Goal: Check status

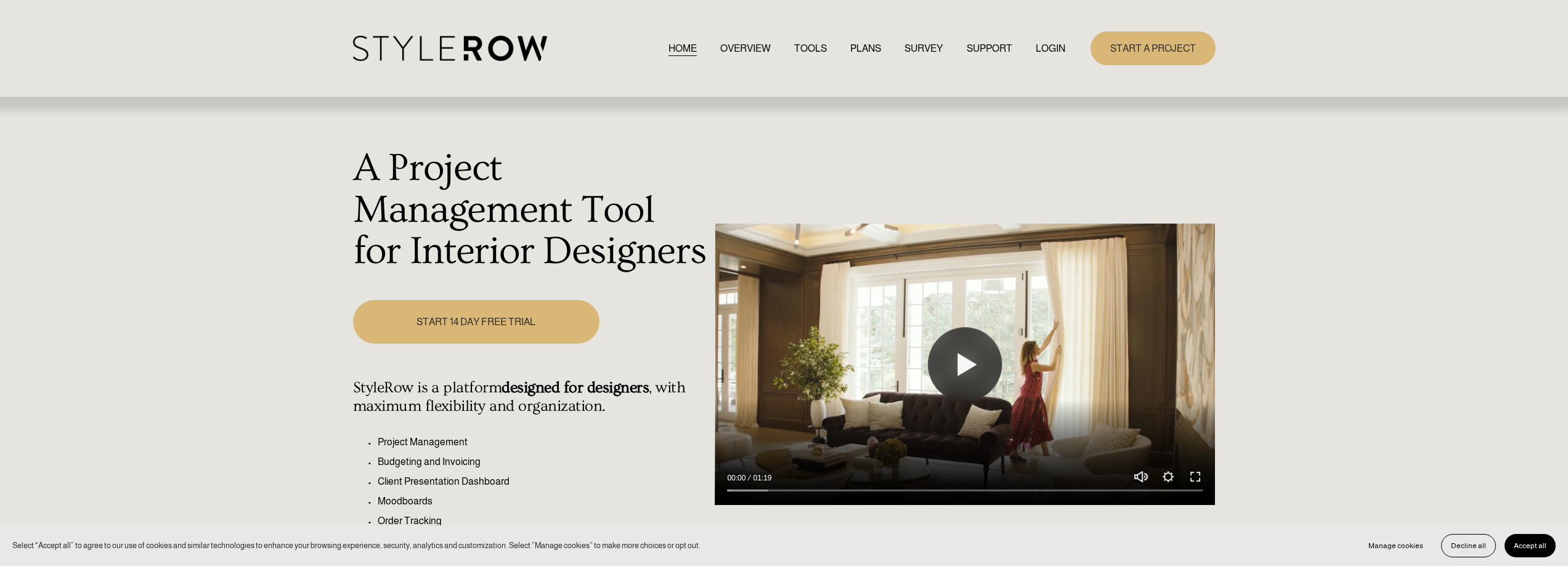
click at [1055, 46] on link "LOGIN" at bounding box center [1050, 48] width 30 height 16
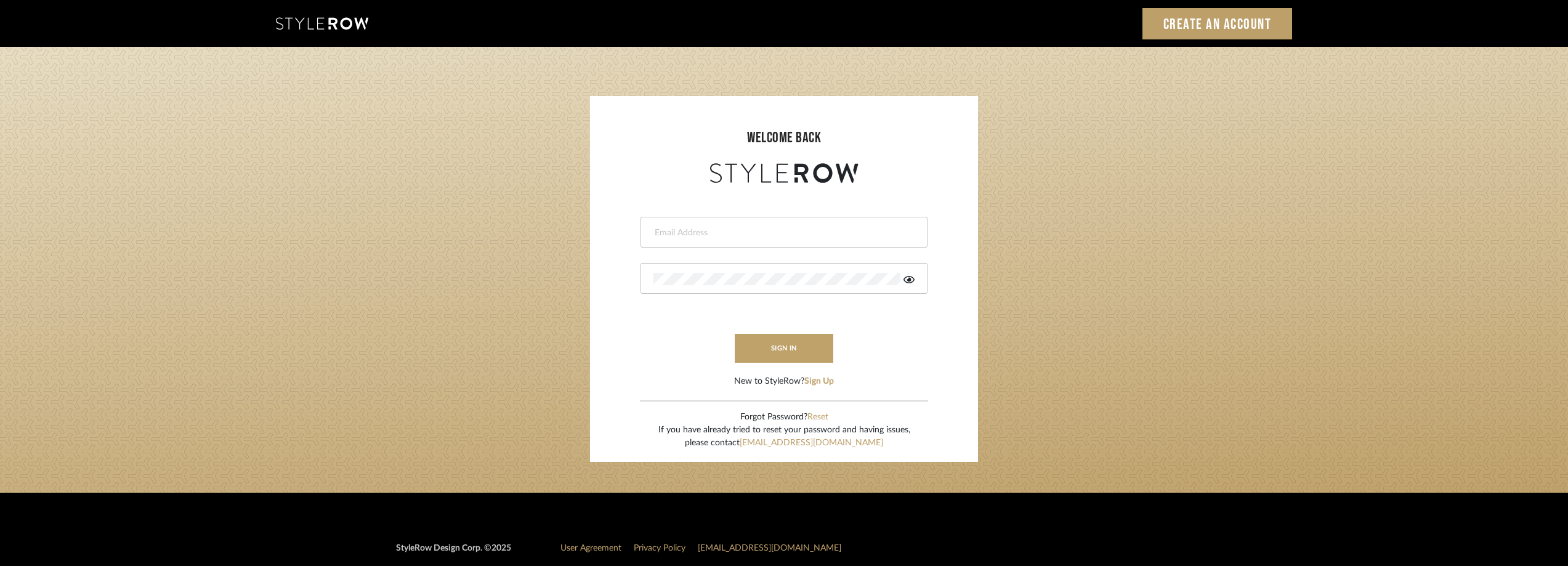
click at [720, 249] on form "This field is required This field is required sign in New to StyleRow? Sign Up" at bounding box center [784, 287] width 363 height 202
click at [713, 236] on input "email" at bounding box center [782, 233] width 258 height 13
type input "anela@studiodb.com"
click at [912, 278] on icon at bounding box center [908, 279] width 11 height 10
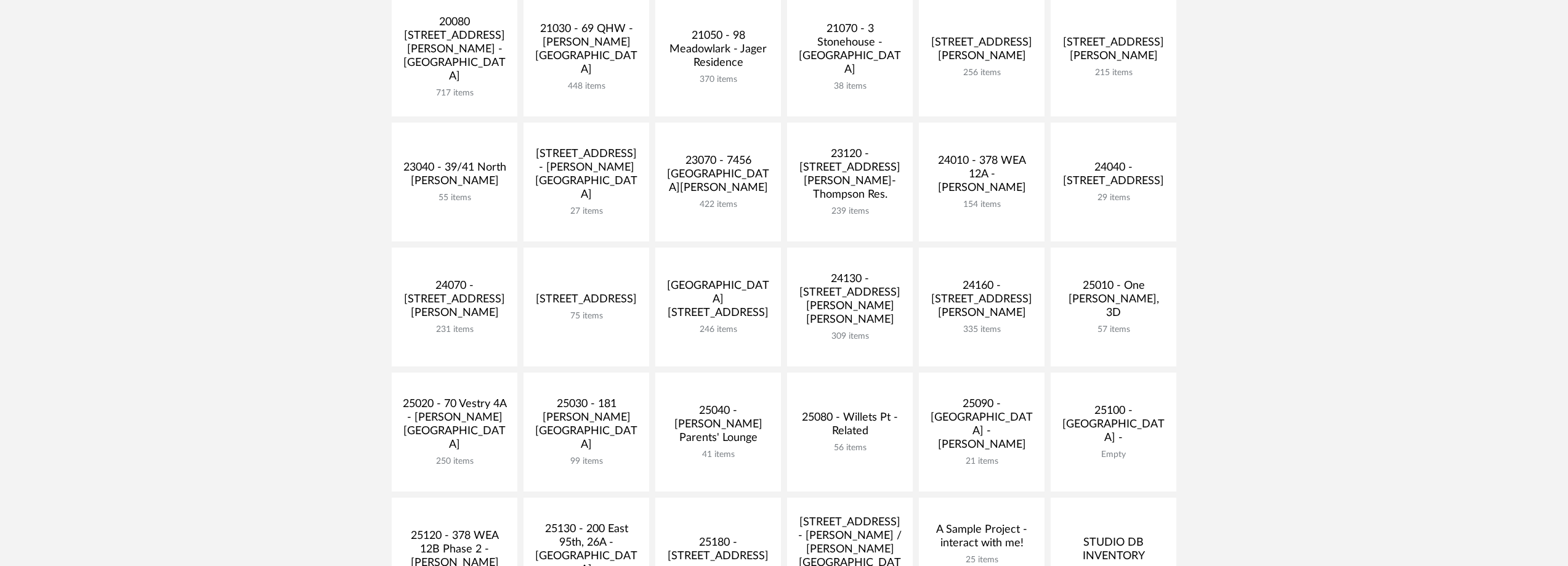
scroll to position [369, 0]
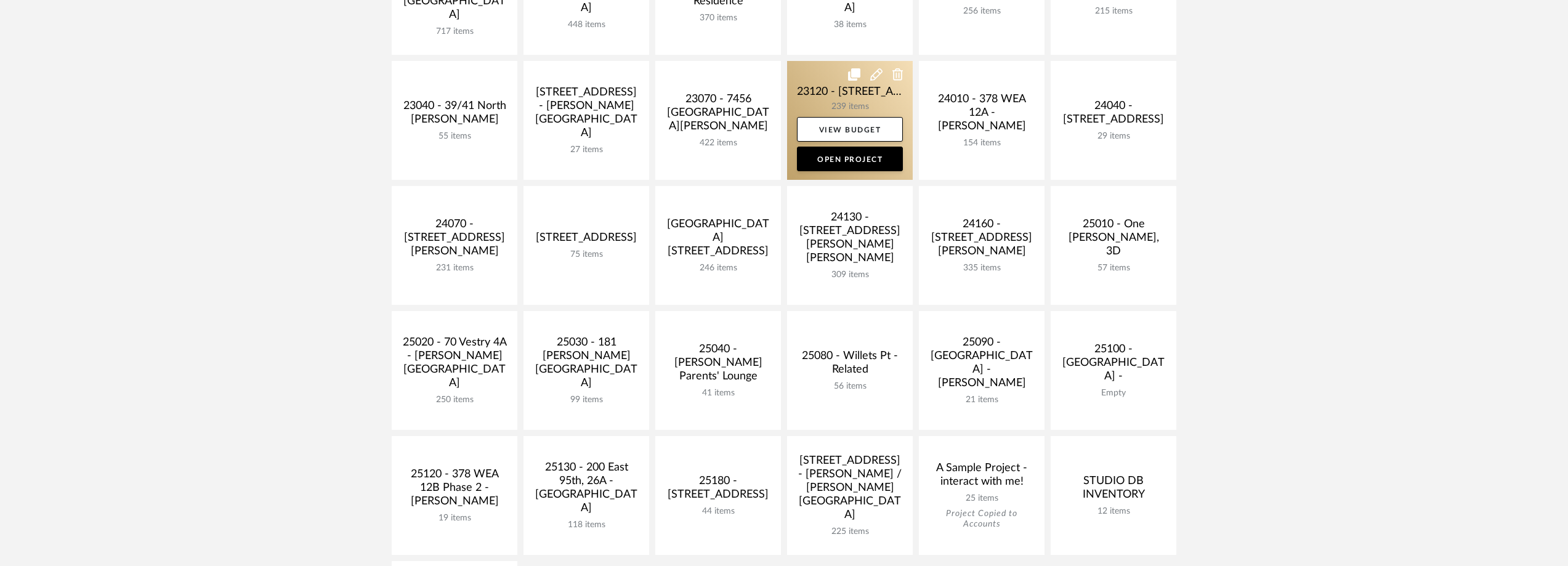
click at [809, 96] on link at bounding box center [850, 120] width 125 height 119
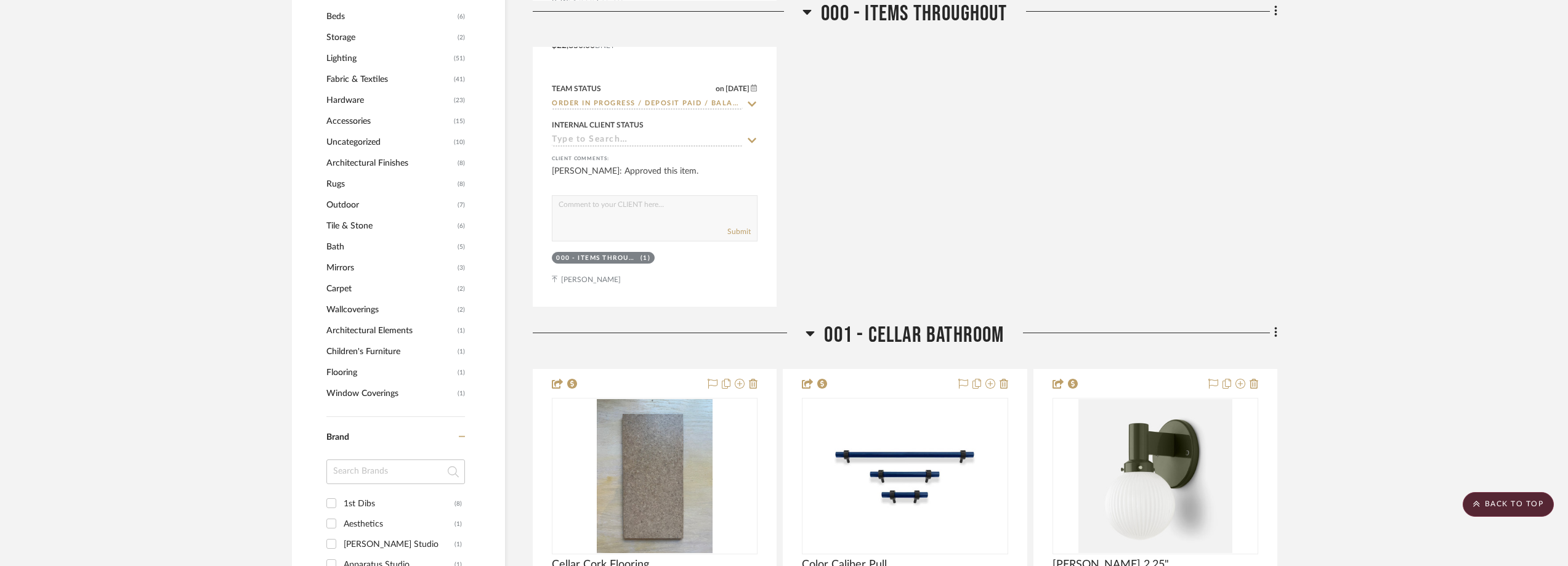
scroll to position [1293, 0]
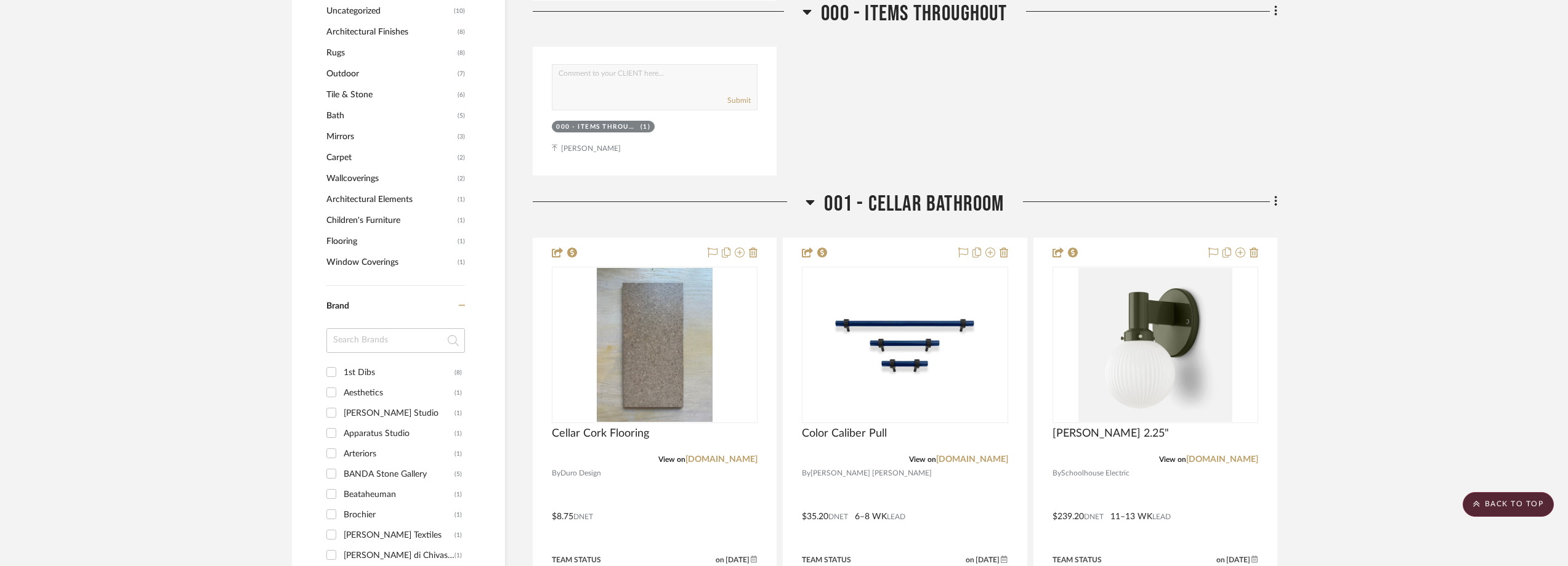
click at [346, 341] on input at bounding box center [396, 340] width 139 height 24
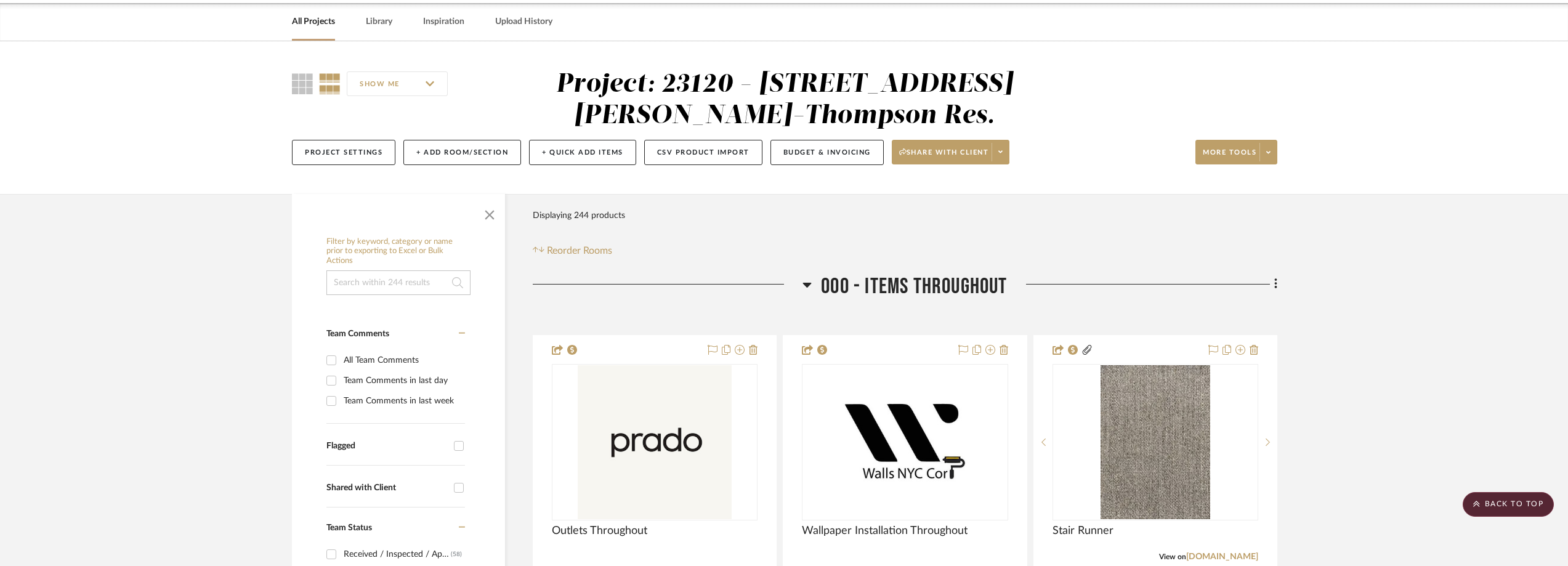
scroll to position [0, 0]
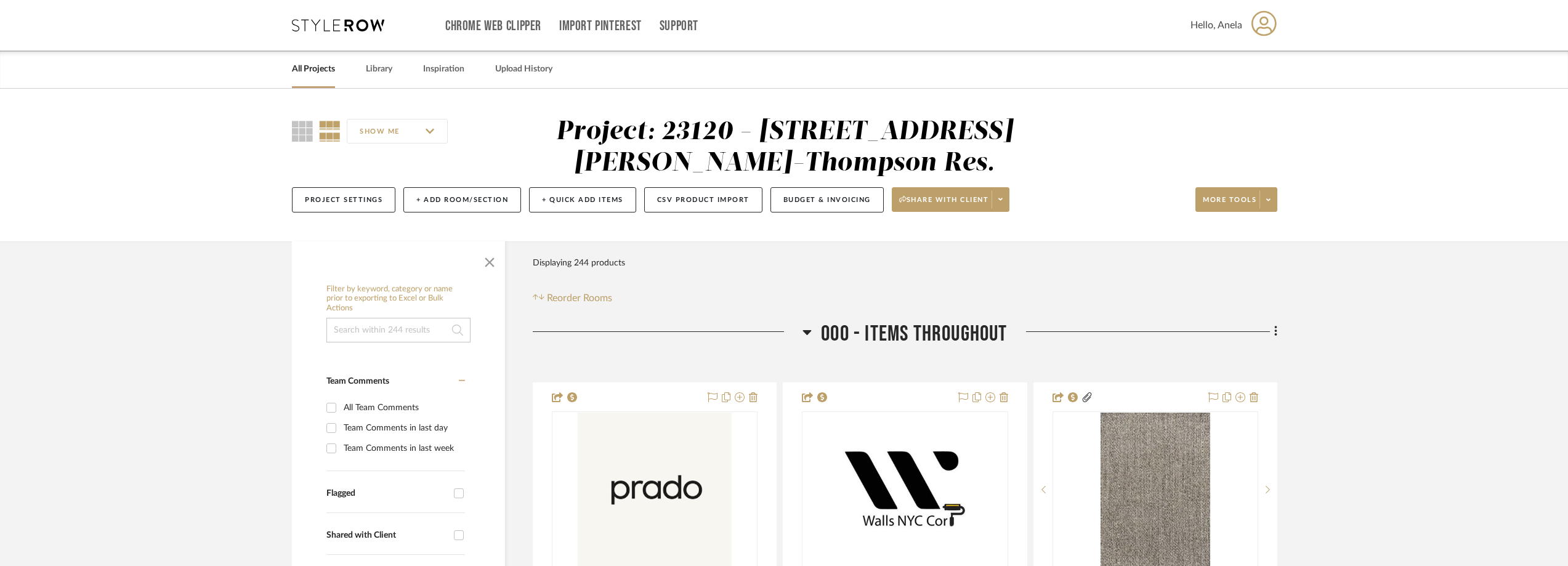
type input "san"
click at [354, 23] on icon at bounding box center [338, 25] width 92 height 13
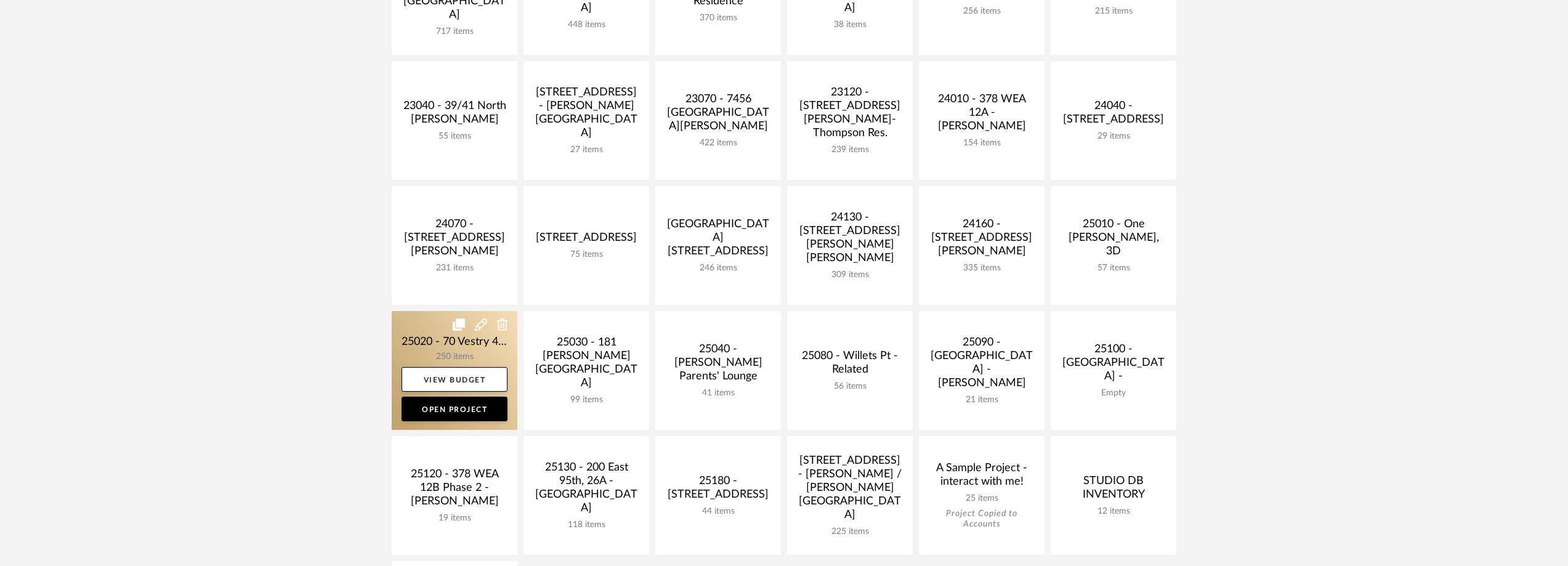
click at [414, 327] on link at bounding box center [455, 370] width 125 height 119
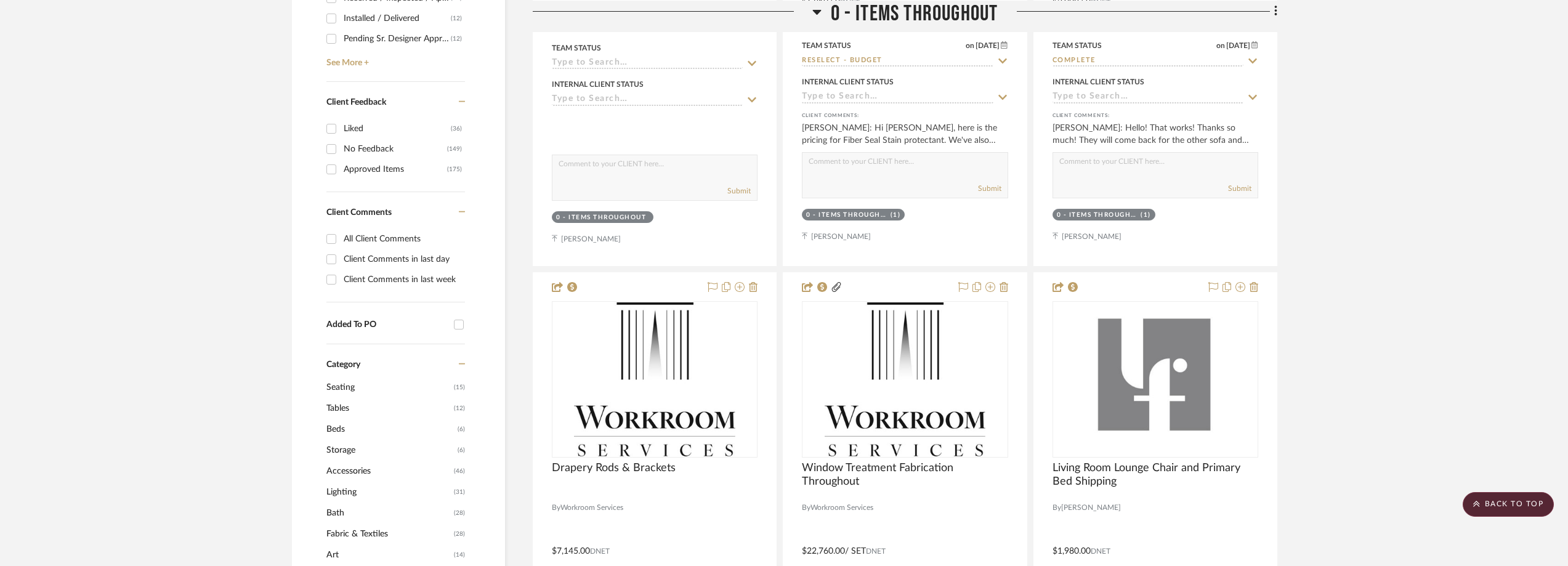
scroll to position [369, 0]
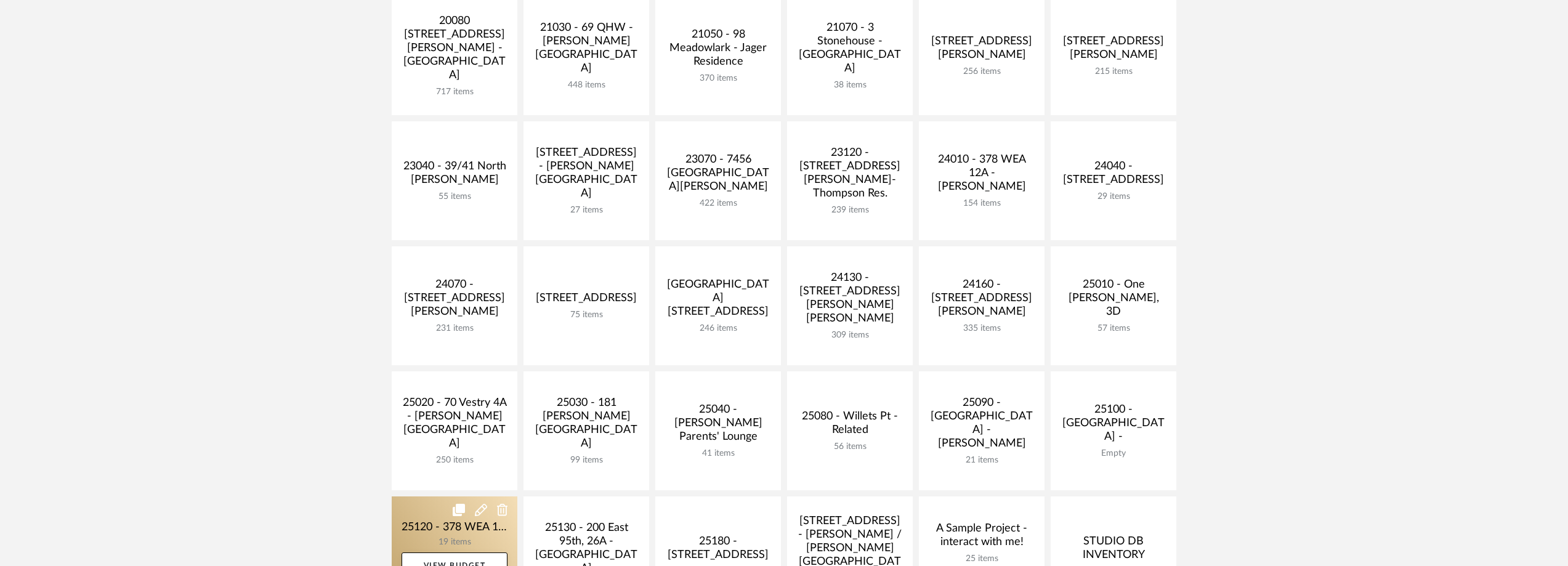
scroll to position [308, 0]
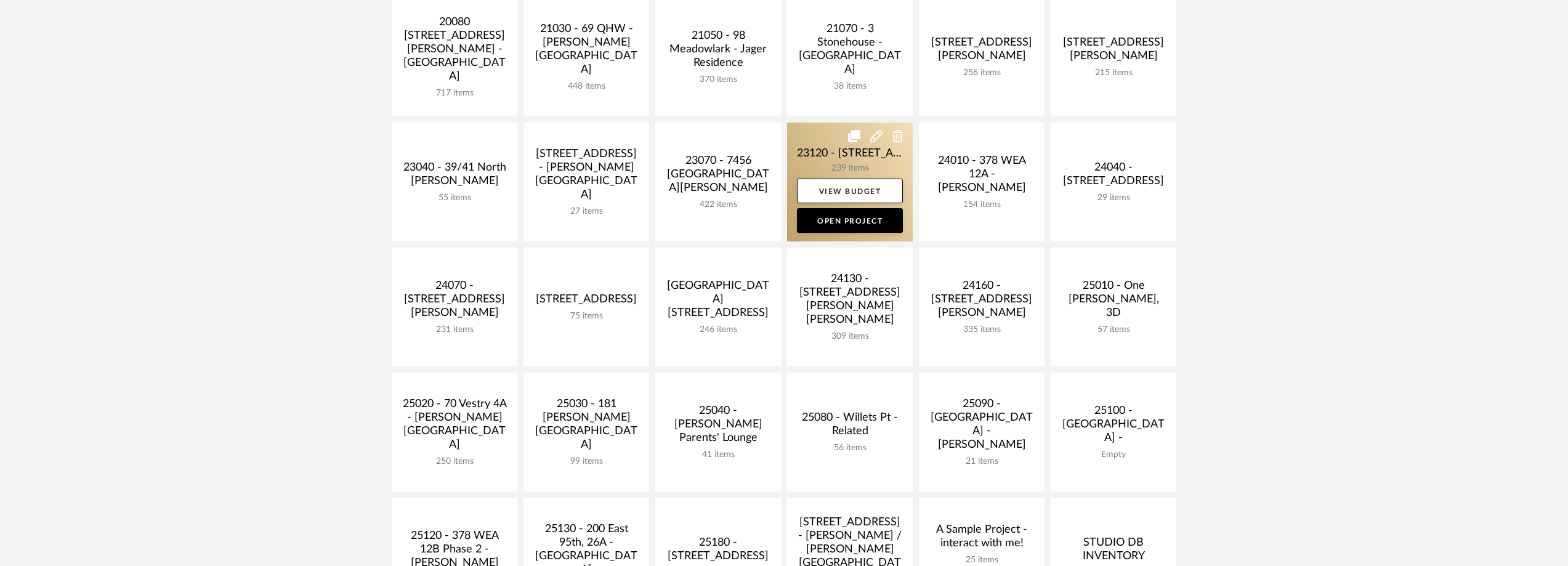
click at [832, 172] on link at bounding box center [850, 182] width 125 height 119
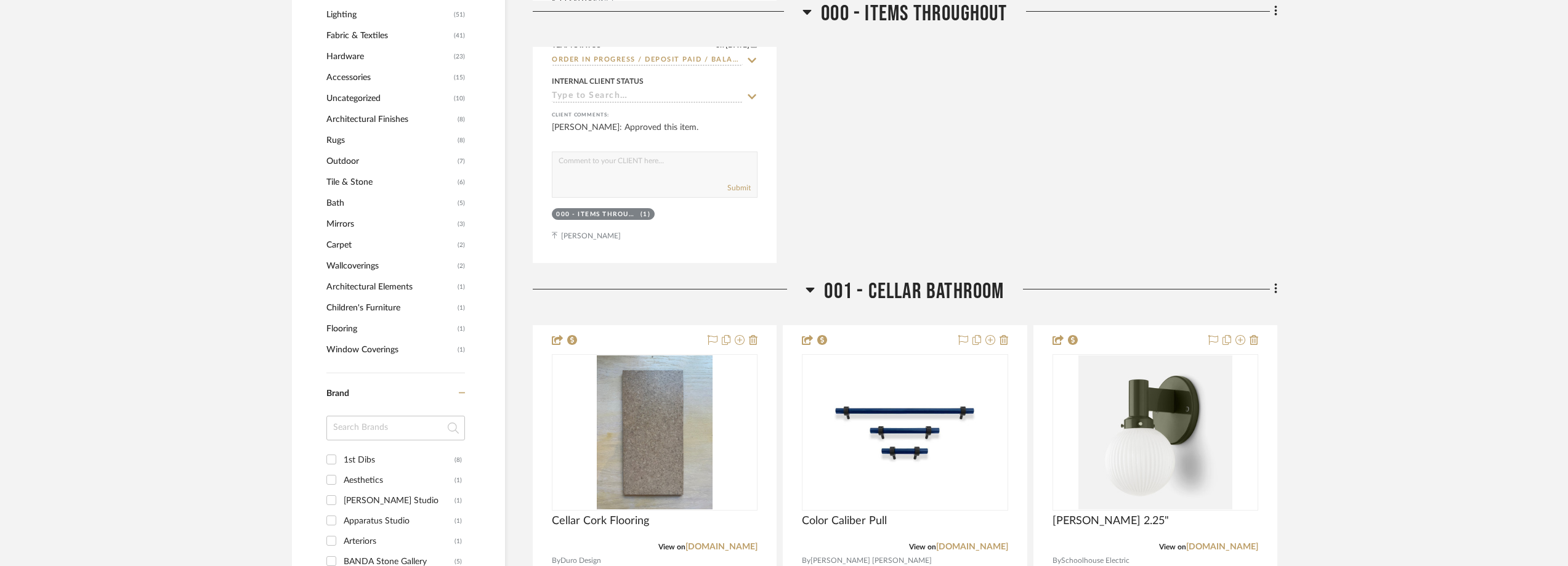
scroll to position [1416, 0]
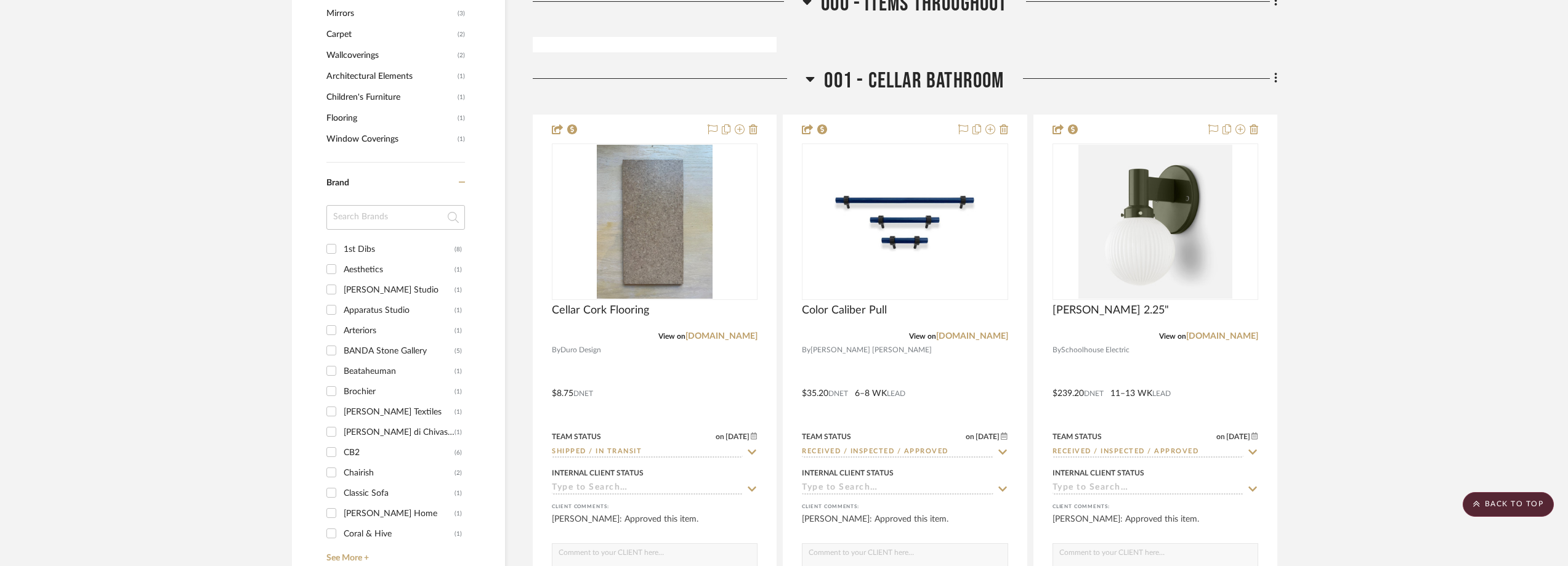
click at [360, 219] on input at bounding box center [396, 217] width 139 height 24
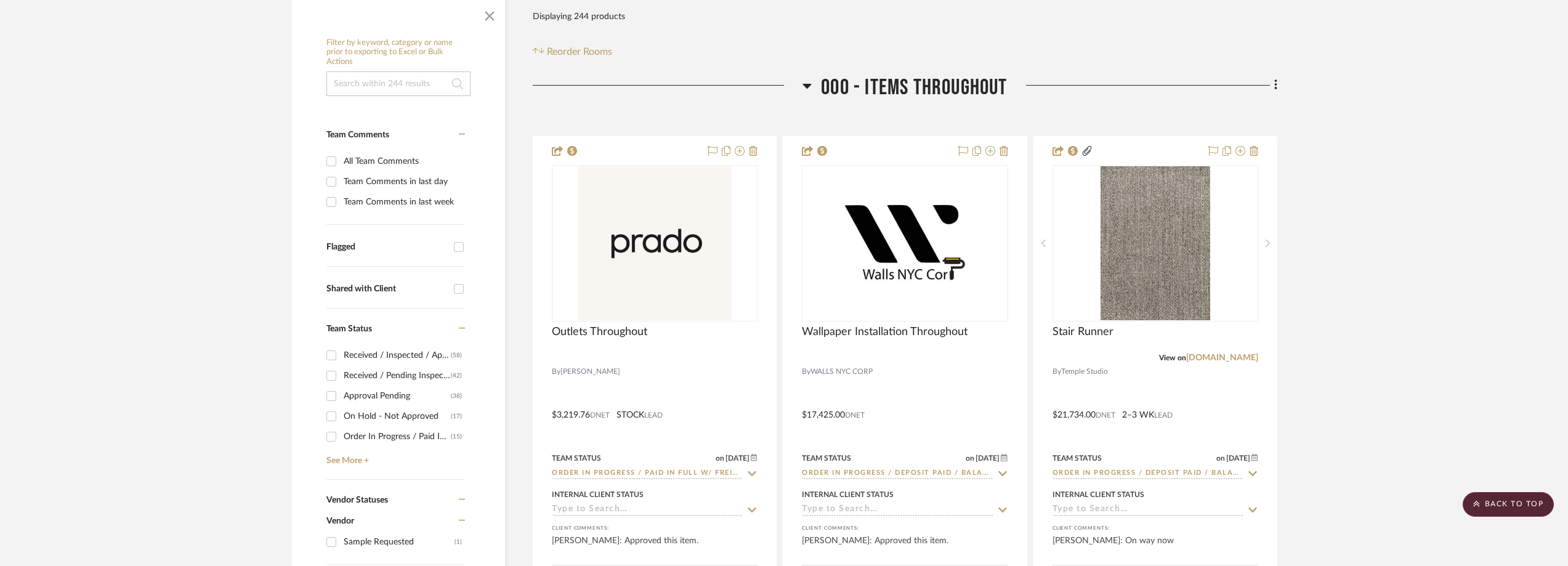
scroll to position [0, 0]
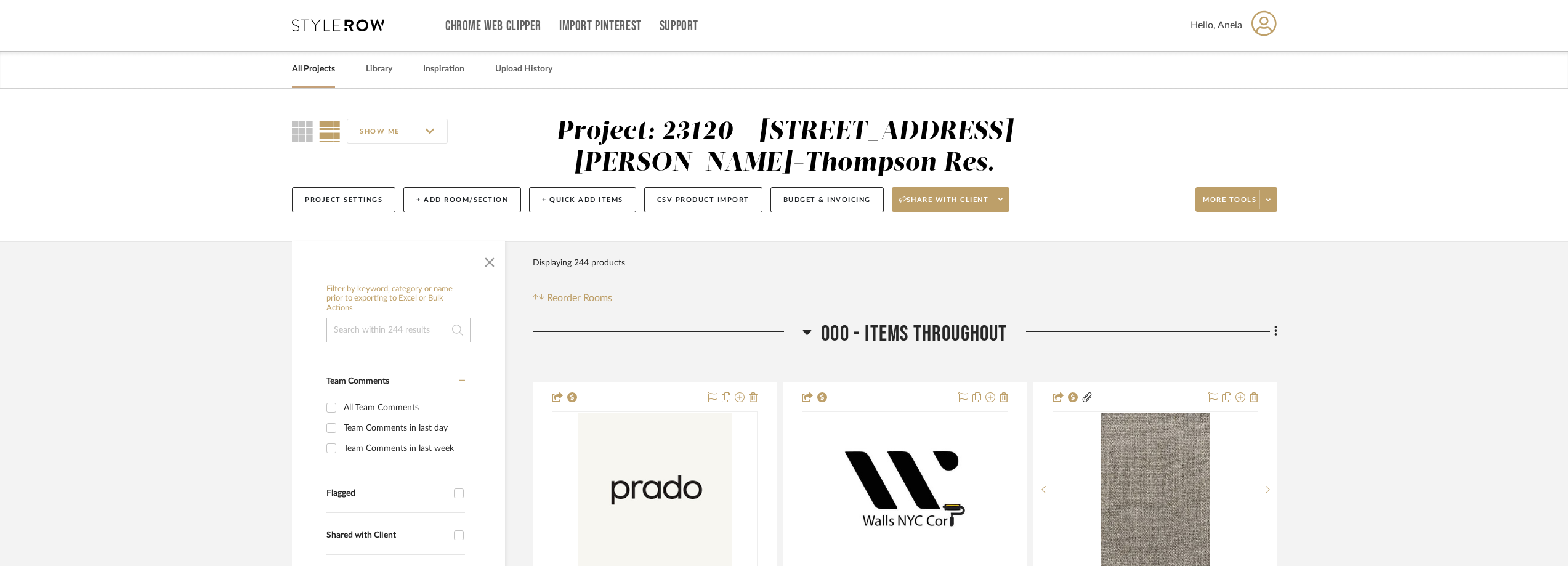
type input "lo"
click at [333, 18] on div "Chrome Web Clipper Import Pinterest Support All Projects Library Inspiration Up…" at bounding box center [784, 25] width 986 height 51
click at [332, 19] on icon at bounding box center [338, 25] width 92 height 13
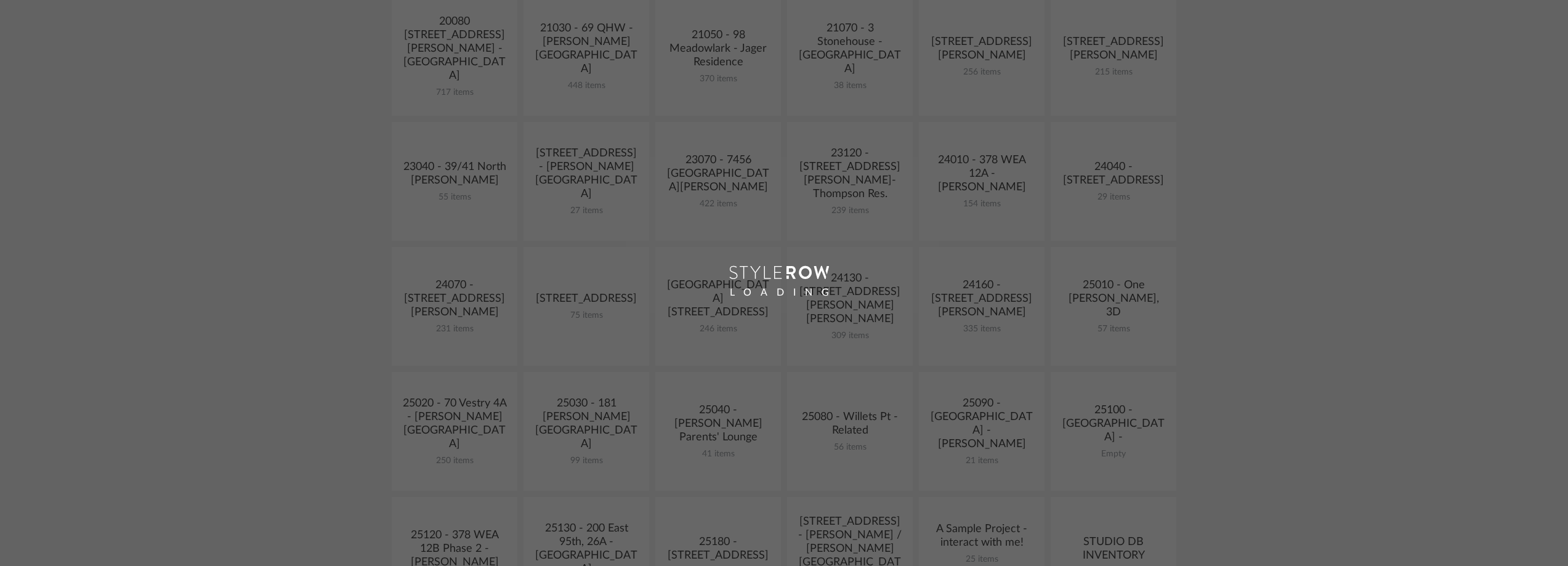
scroll to position [369, 0]
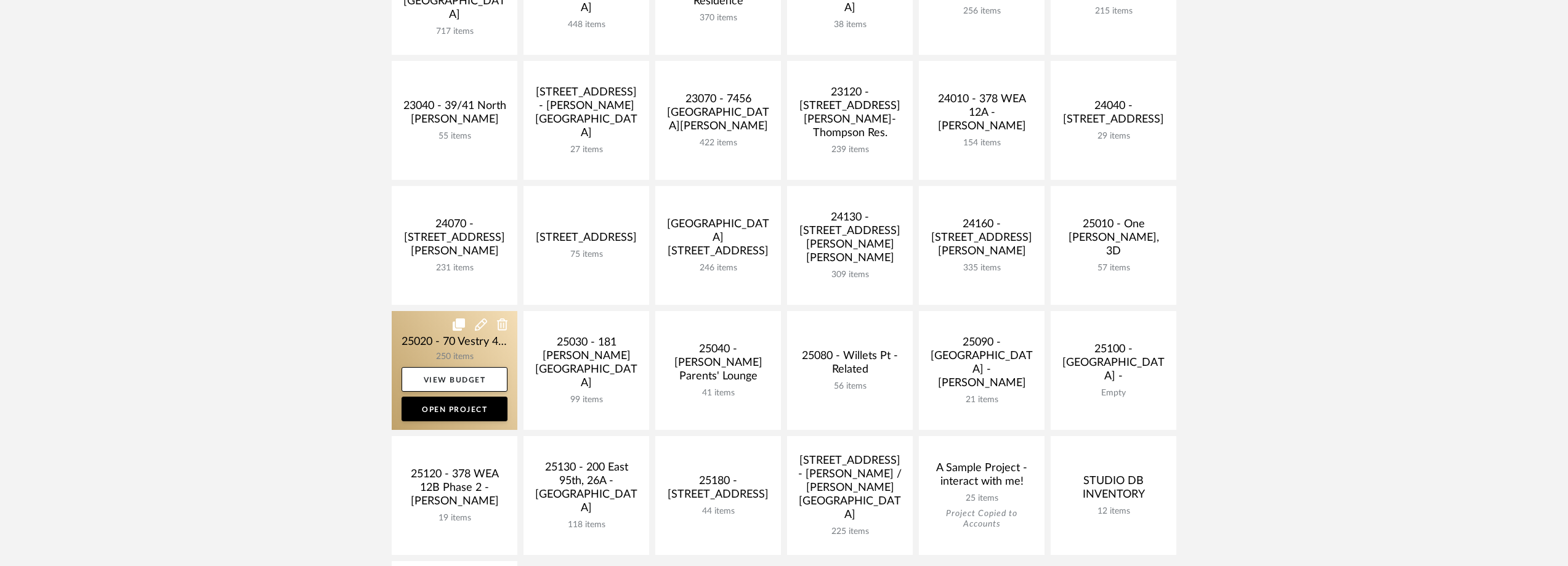
click at [422, 322] on link at bounding box center [455, 370] width 125 height 119
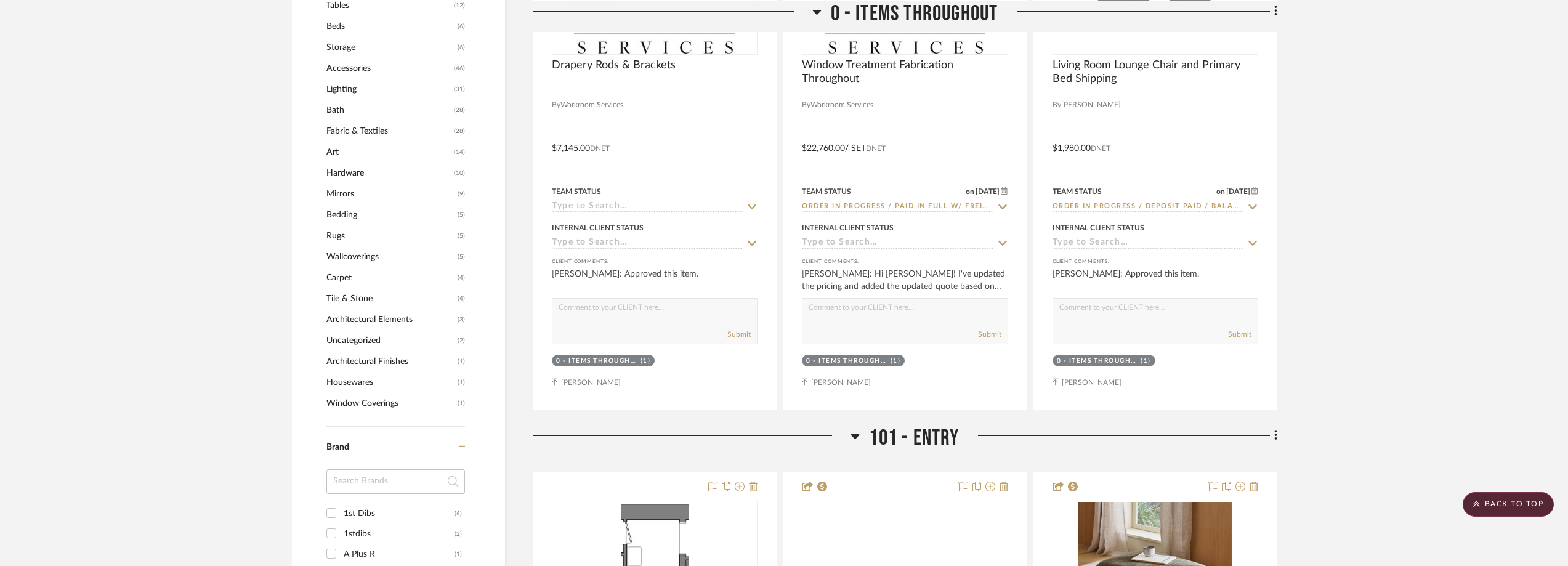
scroll to position [1416, 0]
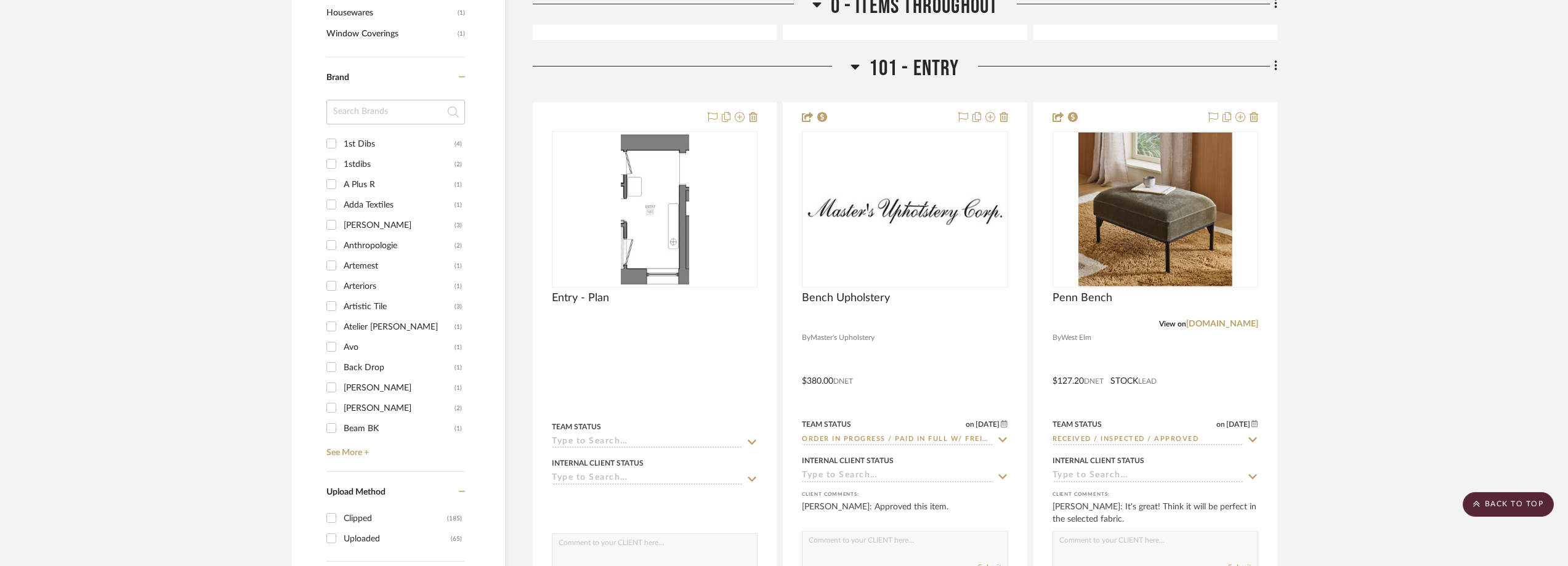
click at [377, 102] on input at bounding box center [396, 111] width 139 height 24
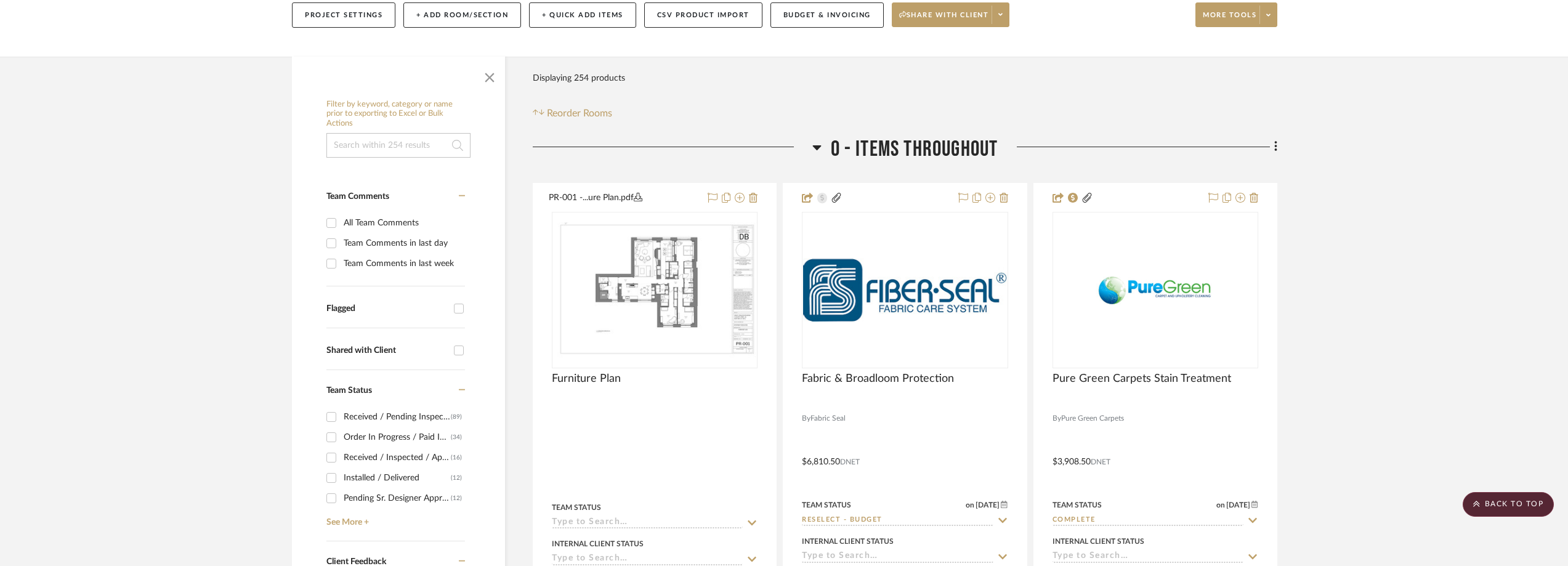
scroll to position [0, 0]
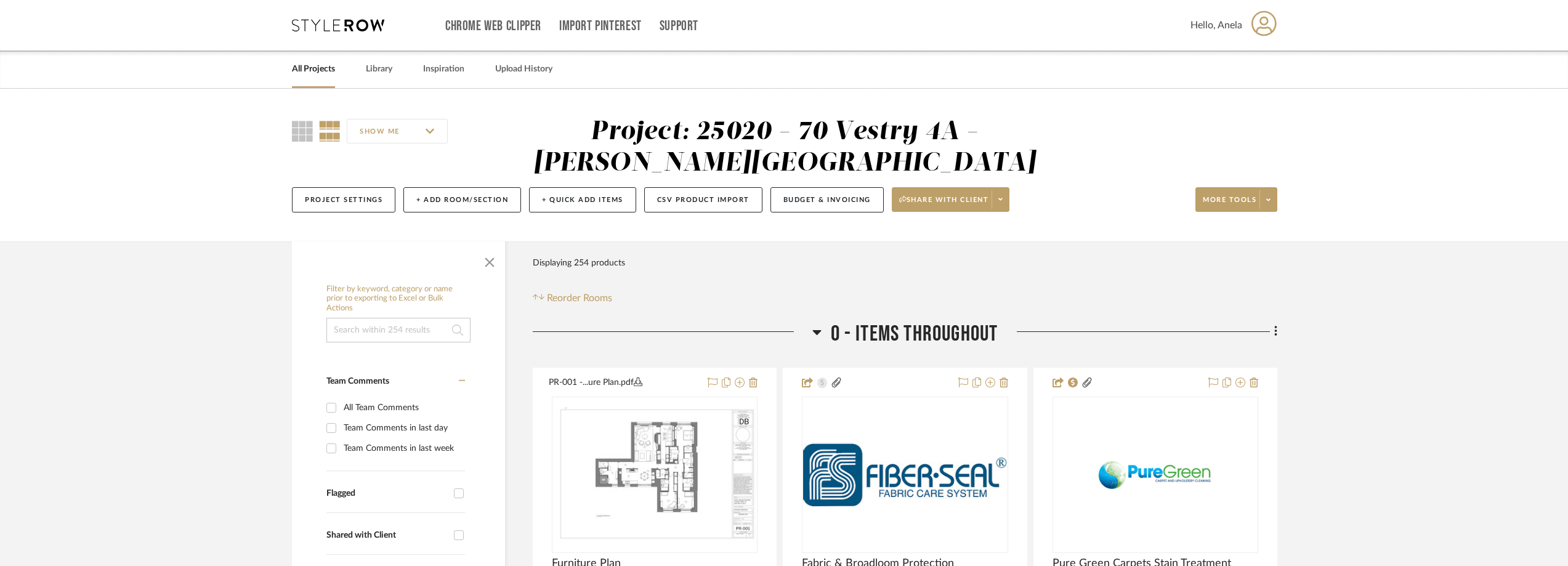
type input "lo"
click at [336, 21] on icon at bounding box center [338, 25] width 92 height 13
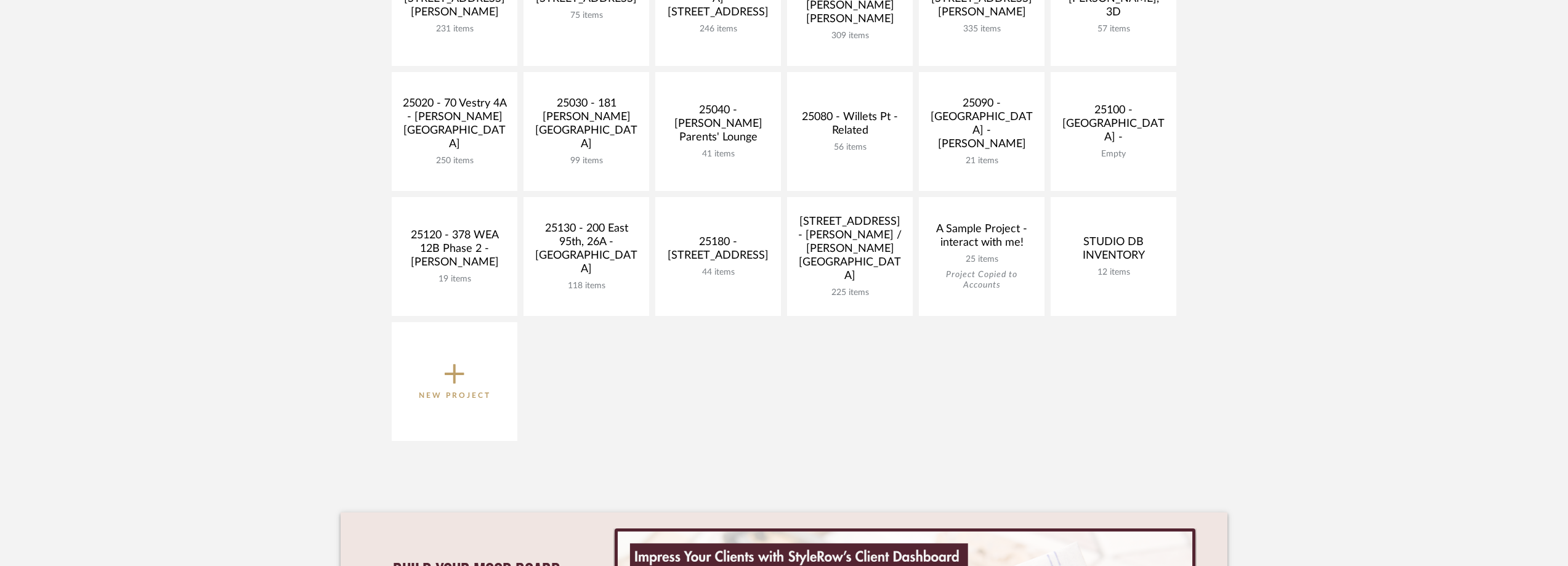
scroll to position [493, 0]
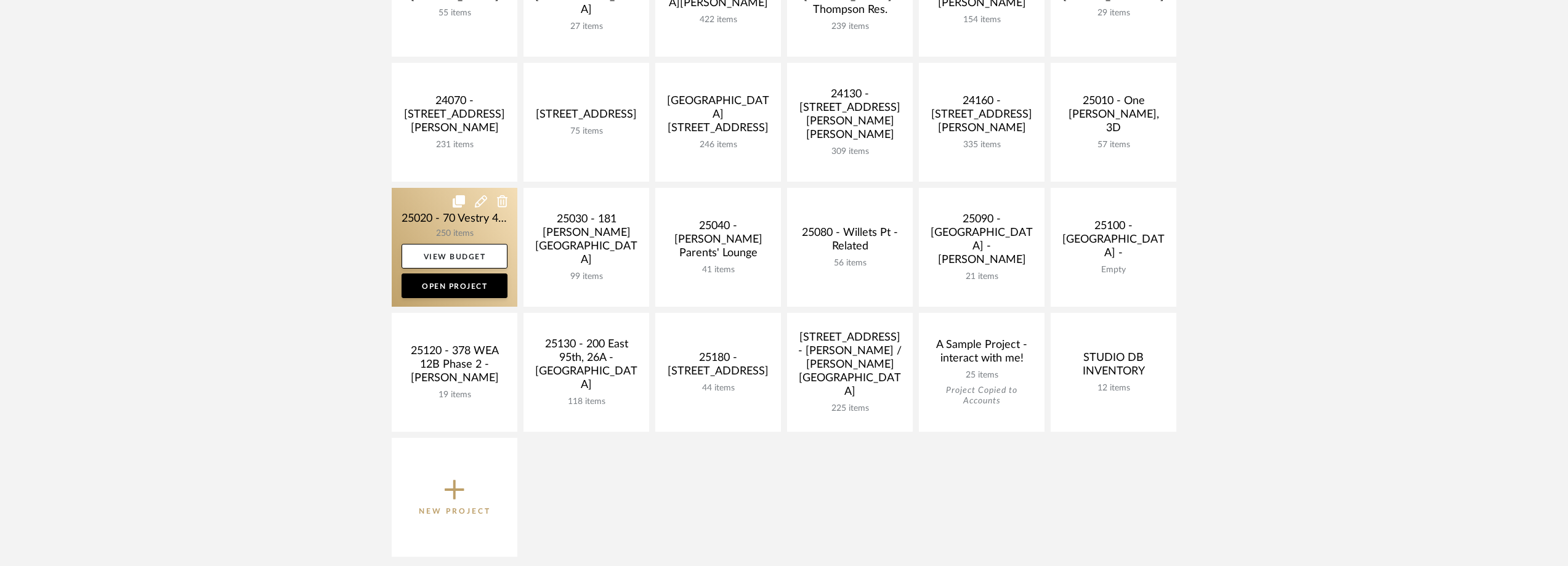
click at [427, 230] on link at bounding box center [455, 247] width 125 height 119
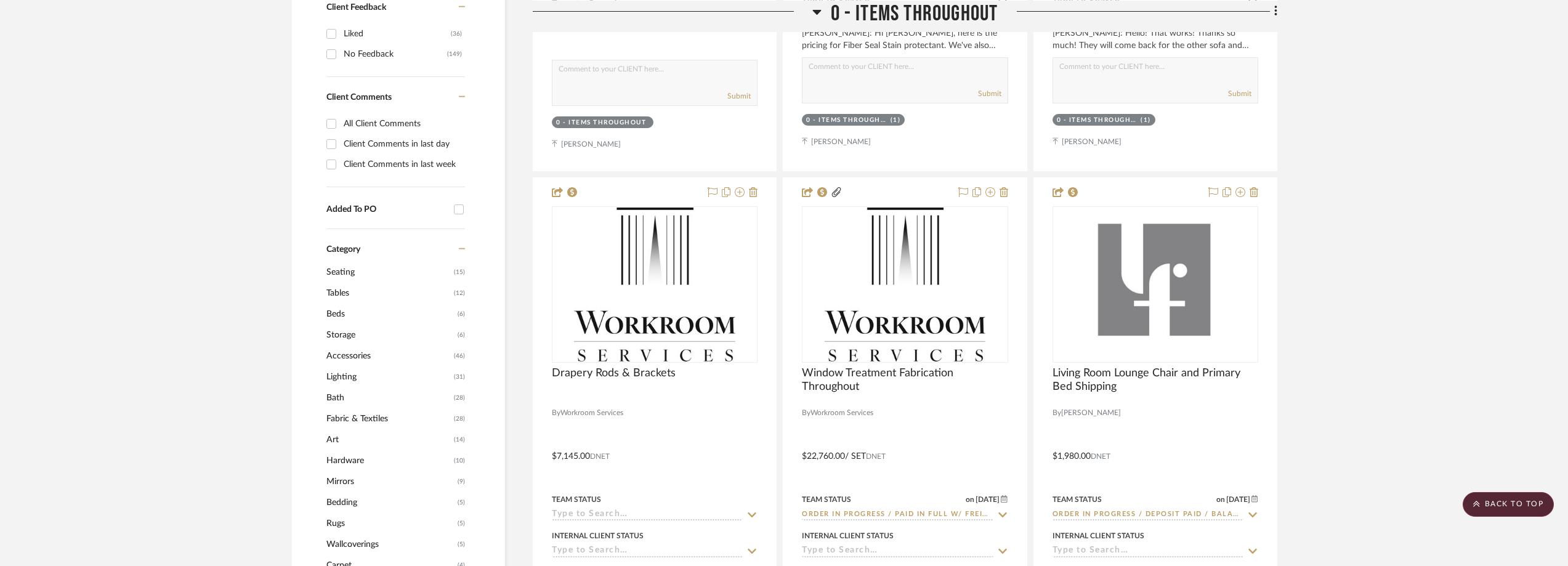
scroll to position [1170, 0]
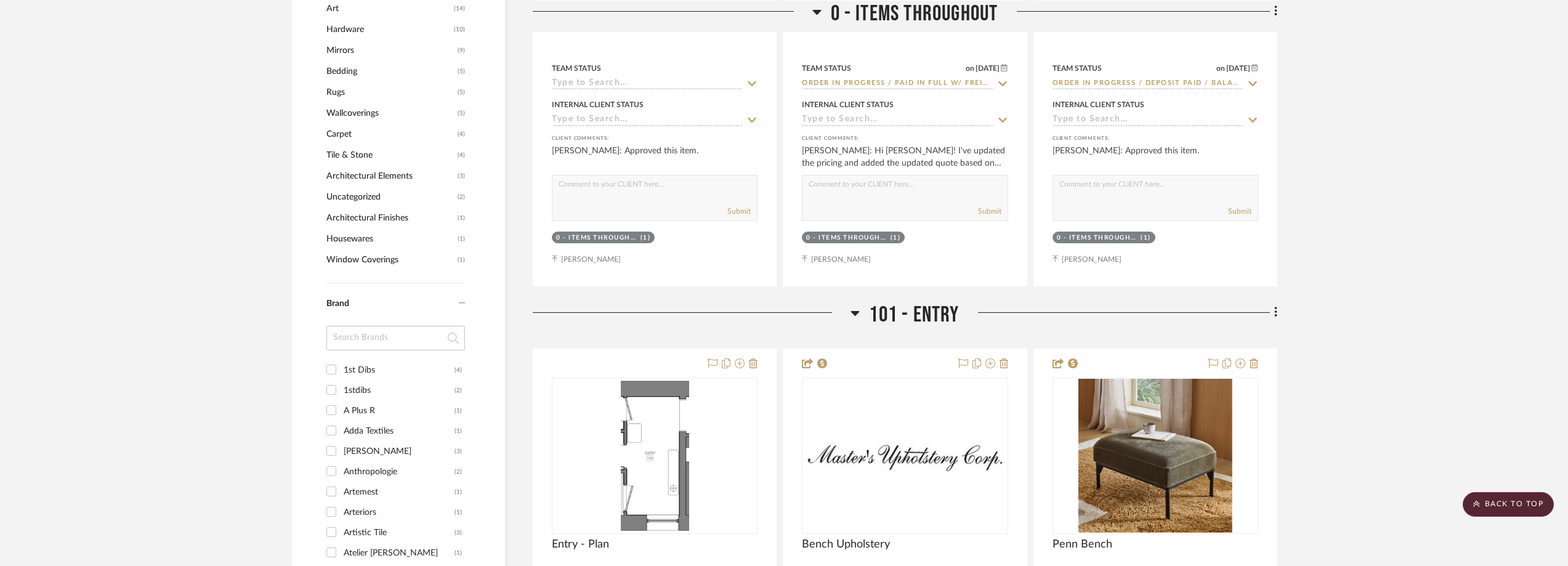
click at [377, 341] on input at bounding box center [396, 338] width 139 height 24
type input "pepp"
click at [392, 364] on div "Pepper Home" at bounding box center [399, 370] width 111 height 20
click at [341, 364] on input "Pepper Home (2)" at bounding box center [331, 369] width 20 height 20
checkbox input "true"
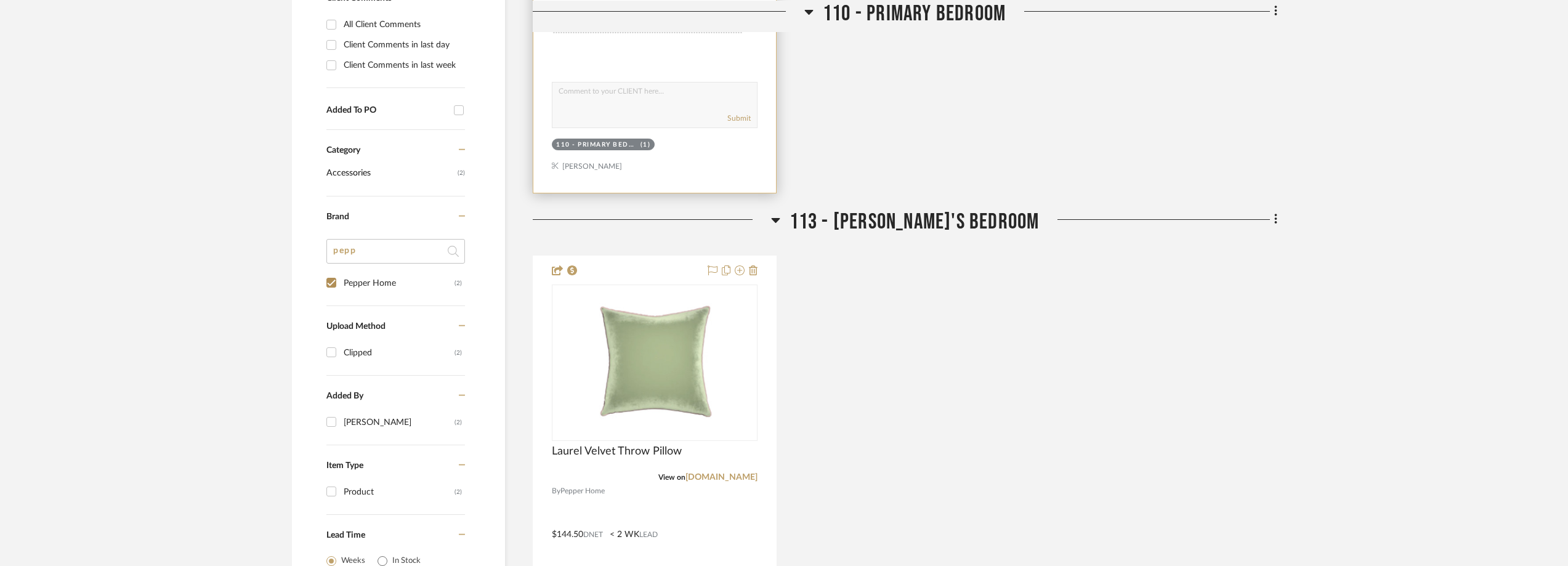
scroll to position [986, 0]
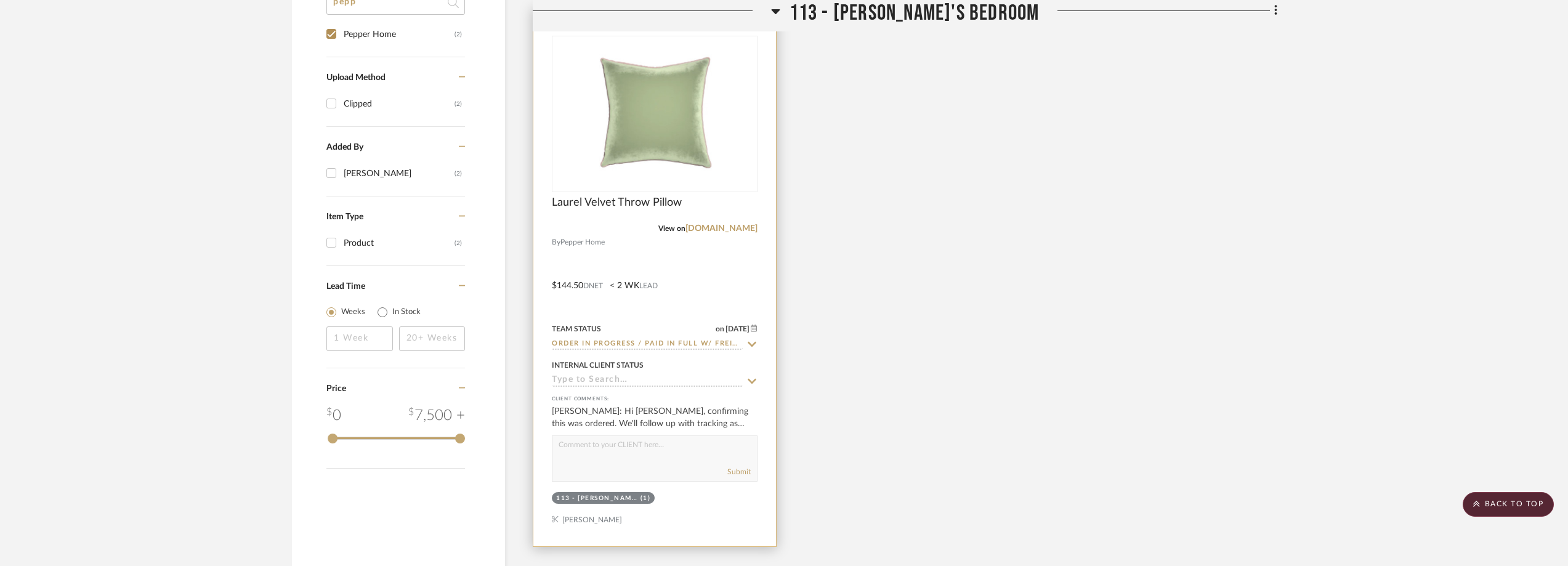
click at [749, 340] on icon at bounding box center [751, 344] width 11 height 10
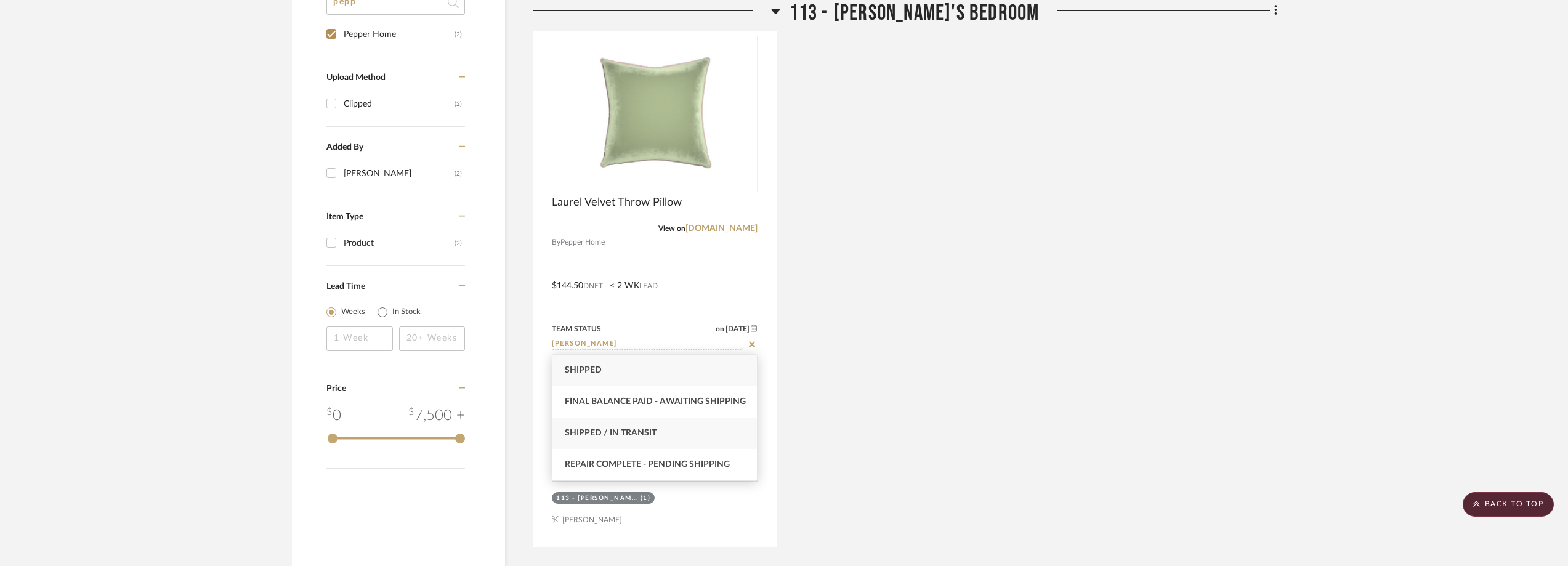
type input "shipp"
click at [687, 420] on div "Shipped / In Transit" at bounding box center [654, 433] width 204 height 32
type input "10/7/2025"
type input "Shipped / In Transit"
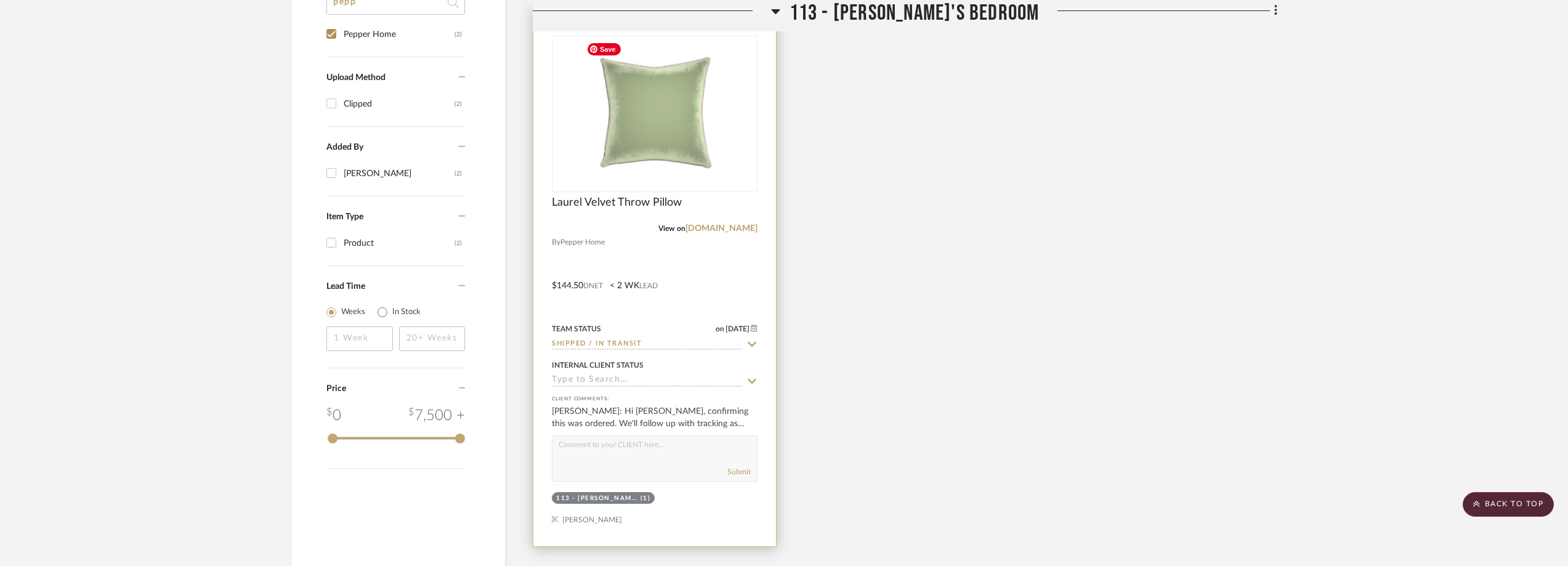
click at [667, 153] on img "0" at bounding box center [654, 113] width 146 height 154
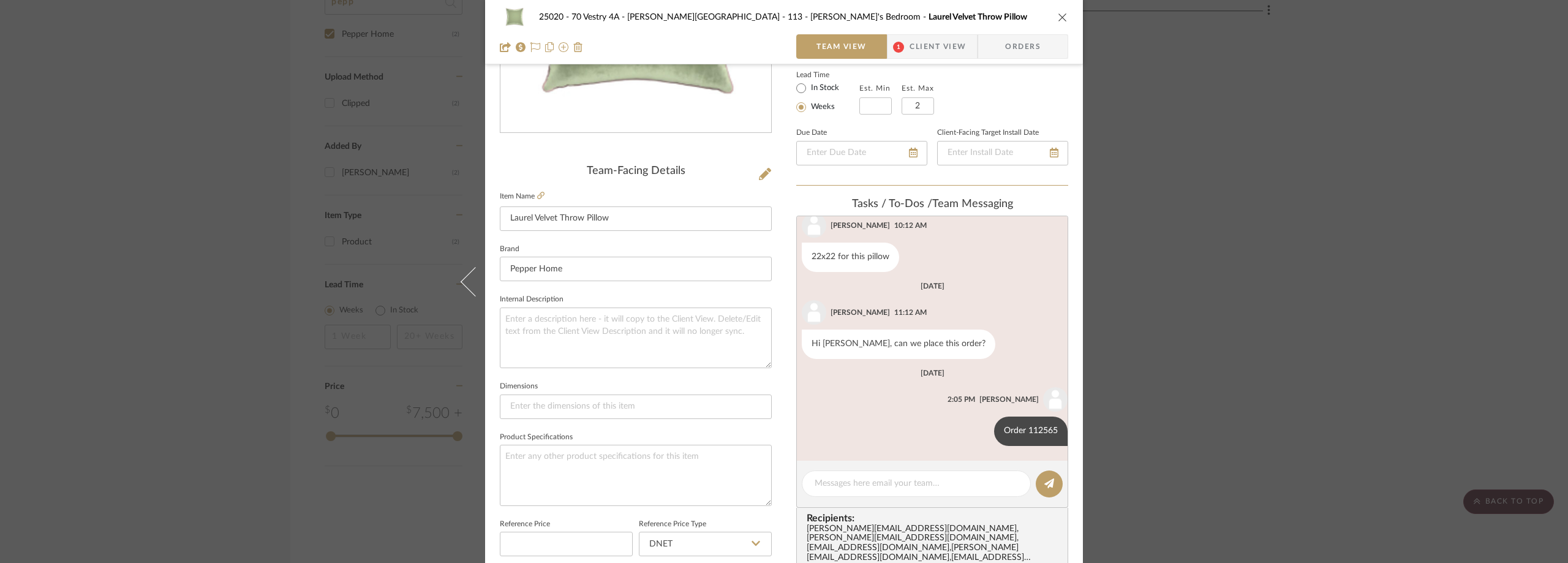
scroll to position [306, 0]
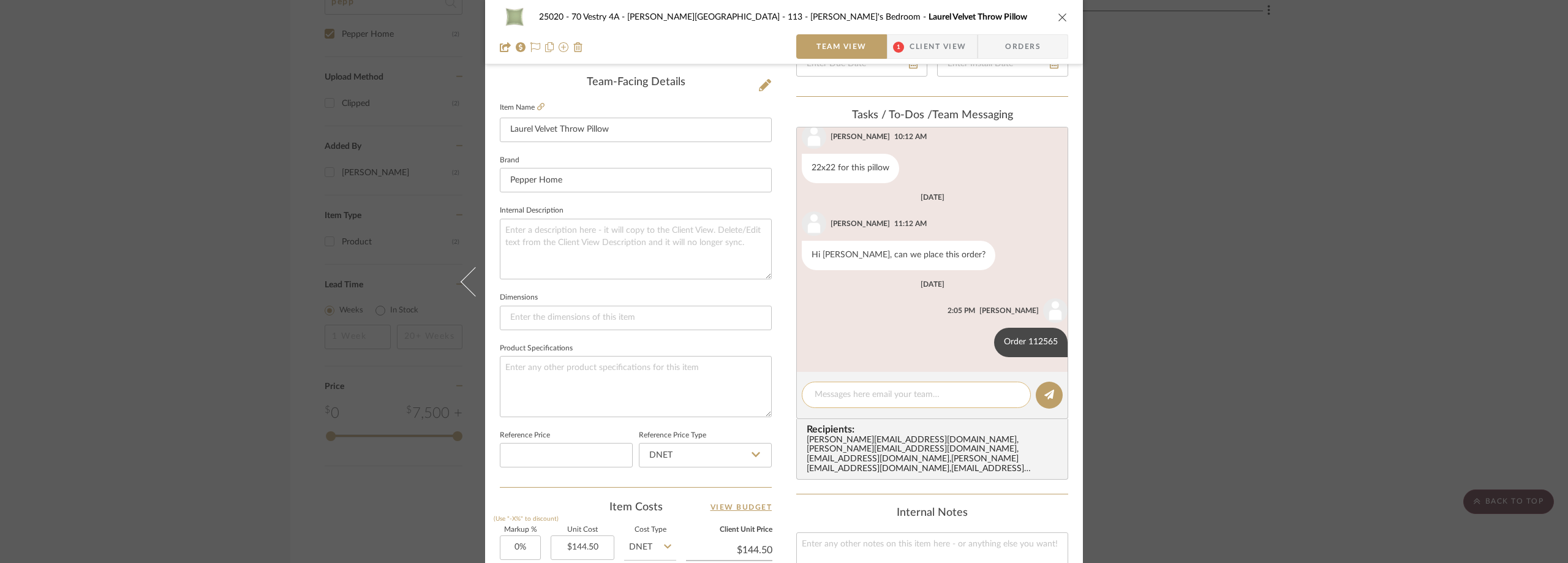
click at [852, 398] on textarea at bounding box center [917, 395] width 203 height 13
paste textarea "Expected Oct 7 FedEx 393881482517"
type textarea "Expected Oct 7 FedEx 393881482517"
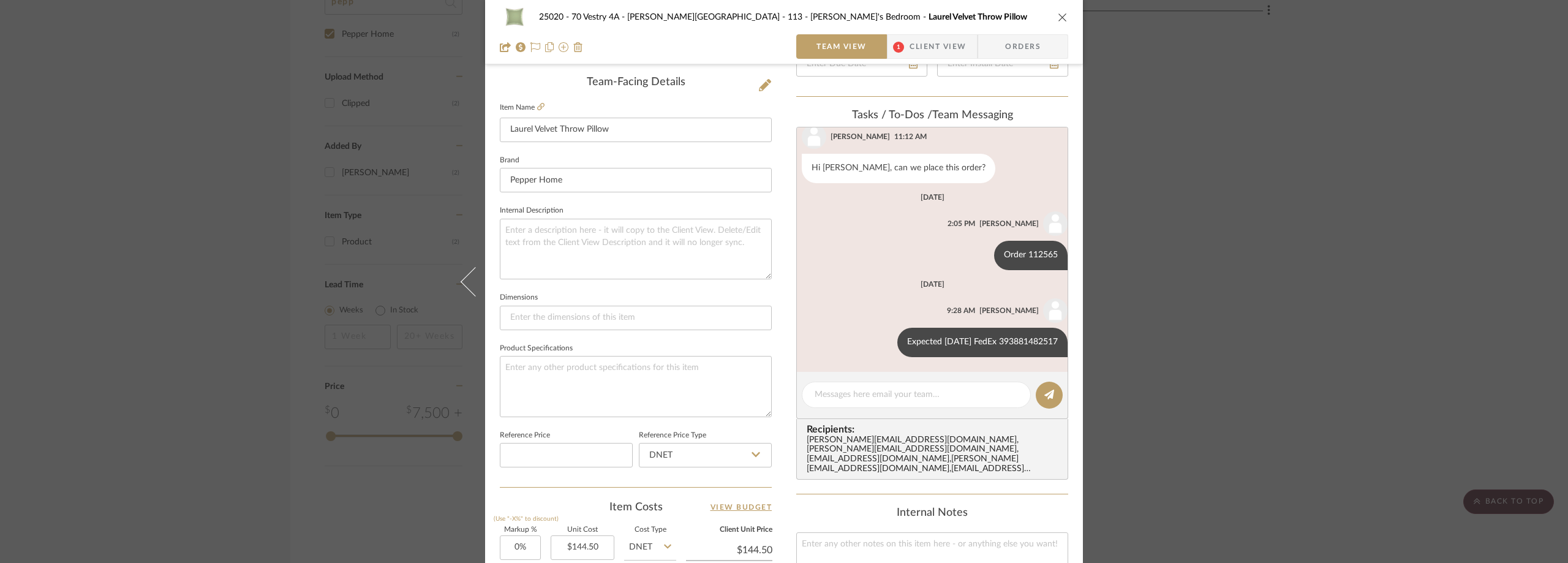
click at [194, 64] on div "25020 - 70 Vestry 4A - Grant-Stanleigh 113 - Vivian's Bedroom Laurel Velvet Thr…" at bounding box center [784, 282] width 1568 height 563
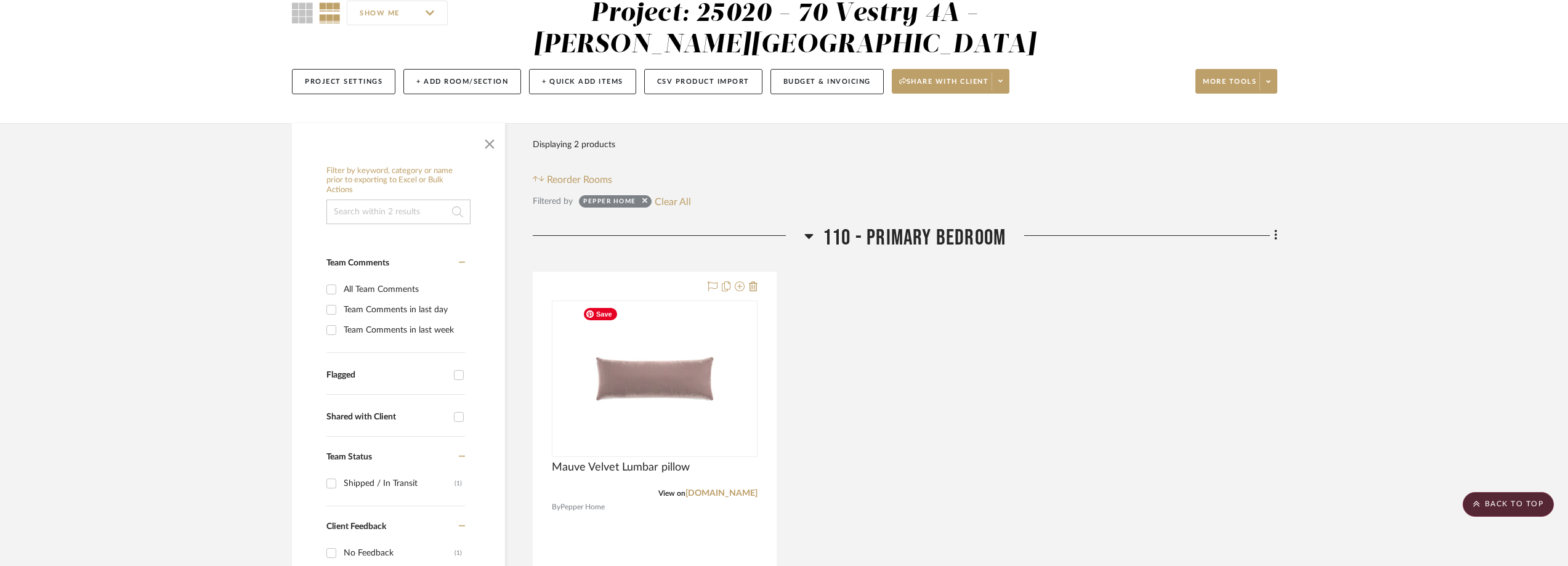
scroll to position [0, 0]
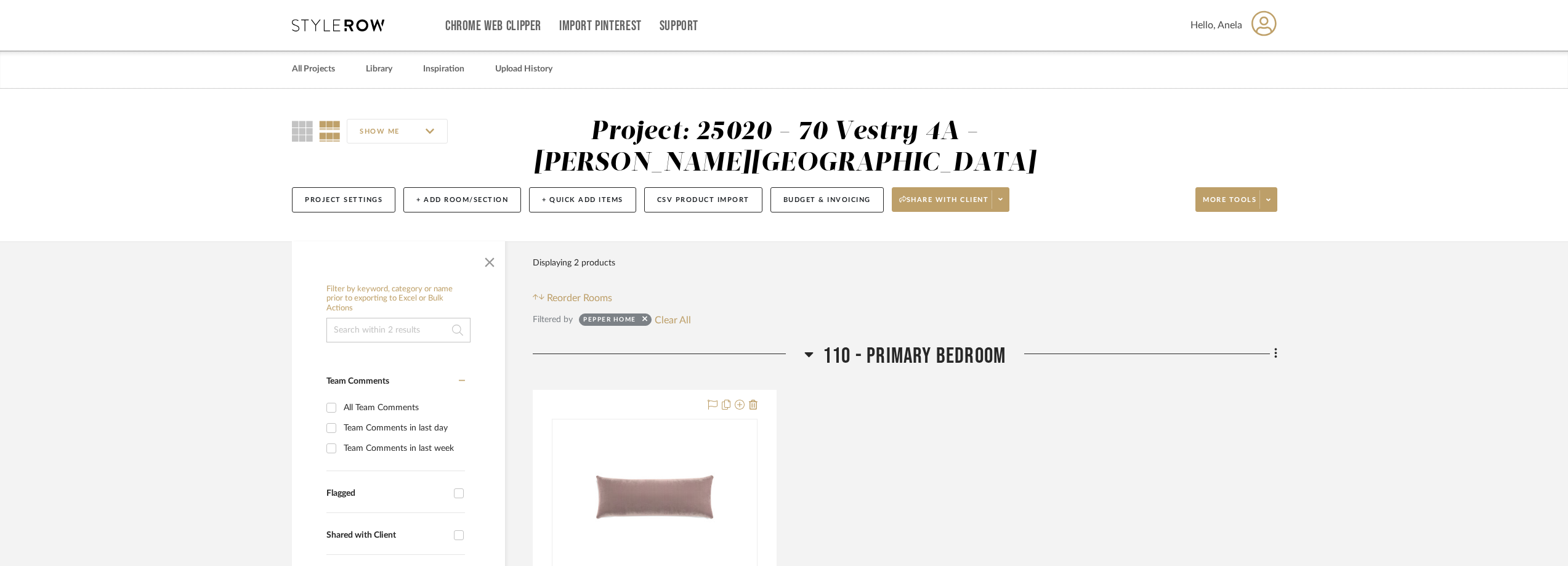
click at [313, 16] on div "Chrome Web Clipper Import Pinterest Support All Projects Library Inspiration Up…" at bounding box center [784, 25] width 986 height 51
click at [330, 26] on icon at bounding box center [338, 25] width 92 height 13
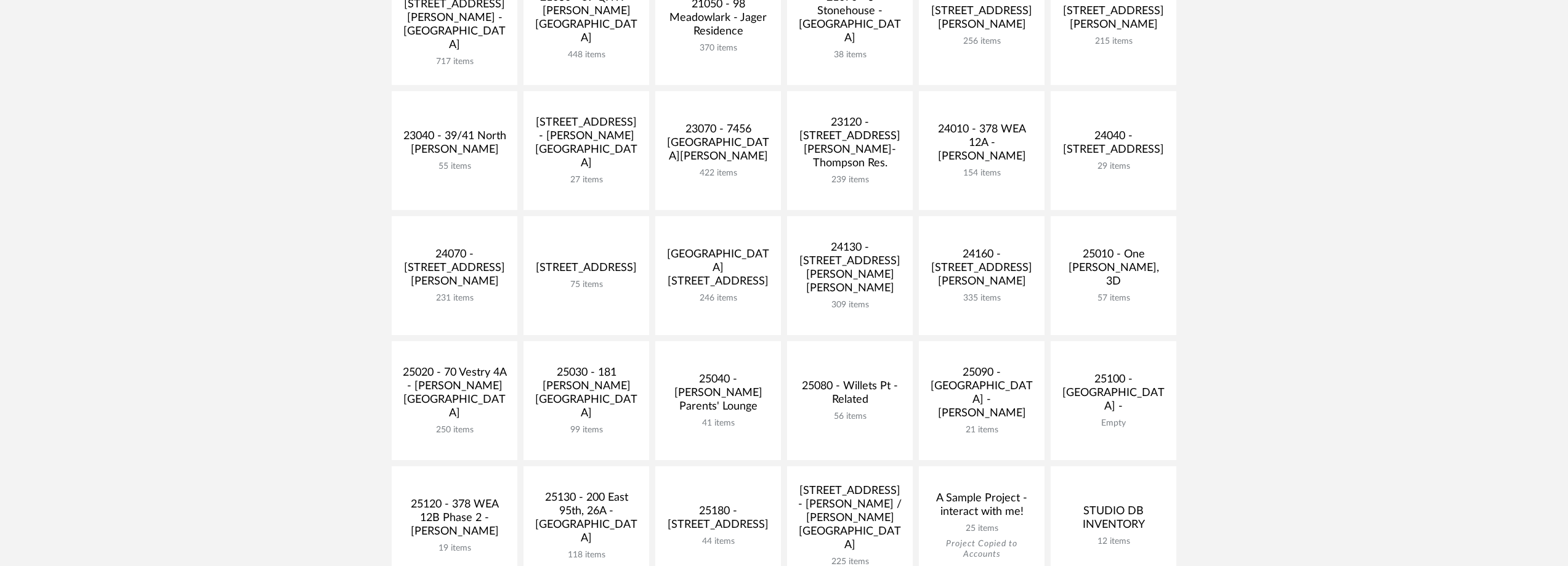
scroll to position [493, 0]
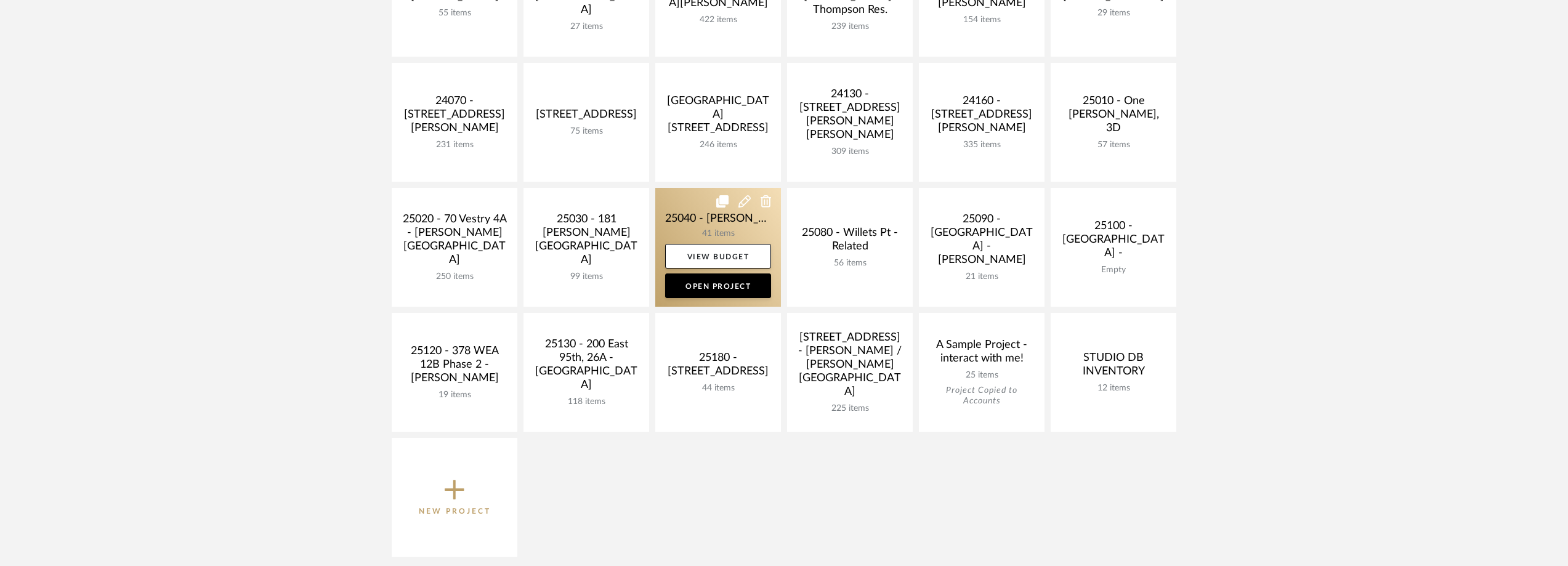
click at [699, 228] on link at bounding box center [718, 247] width 125 height 119
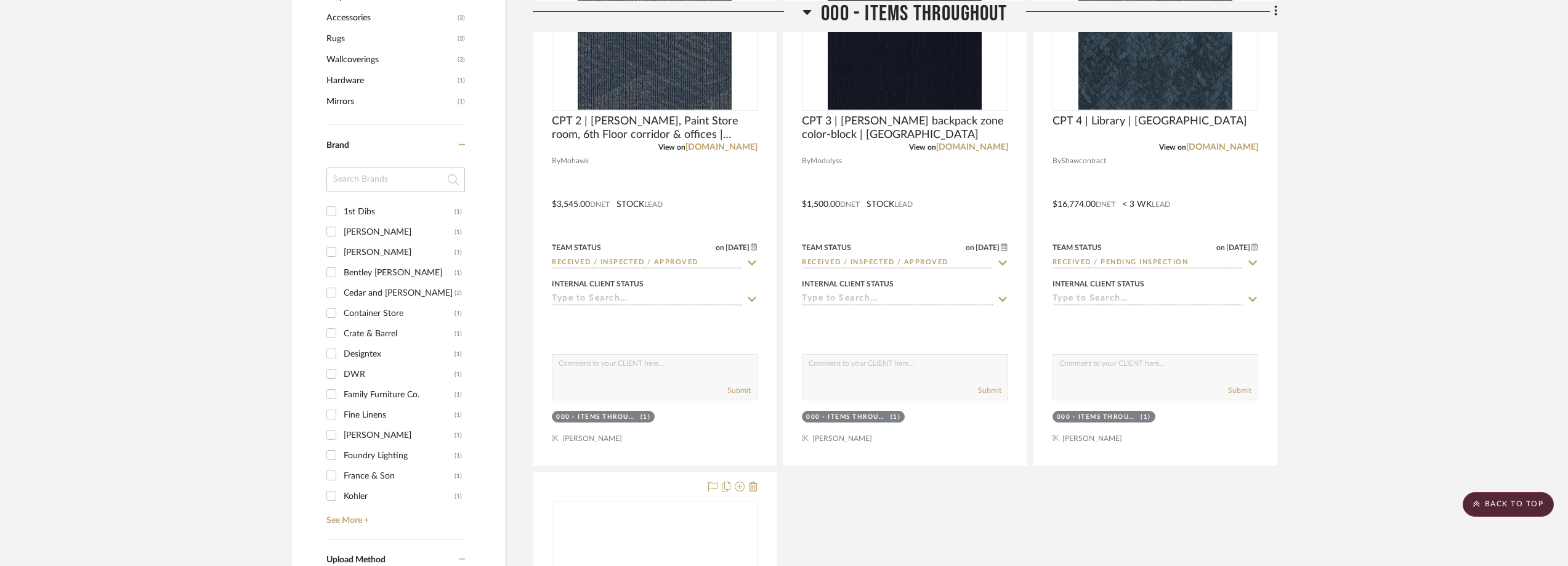
scroll to position [1108, 0]
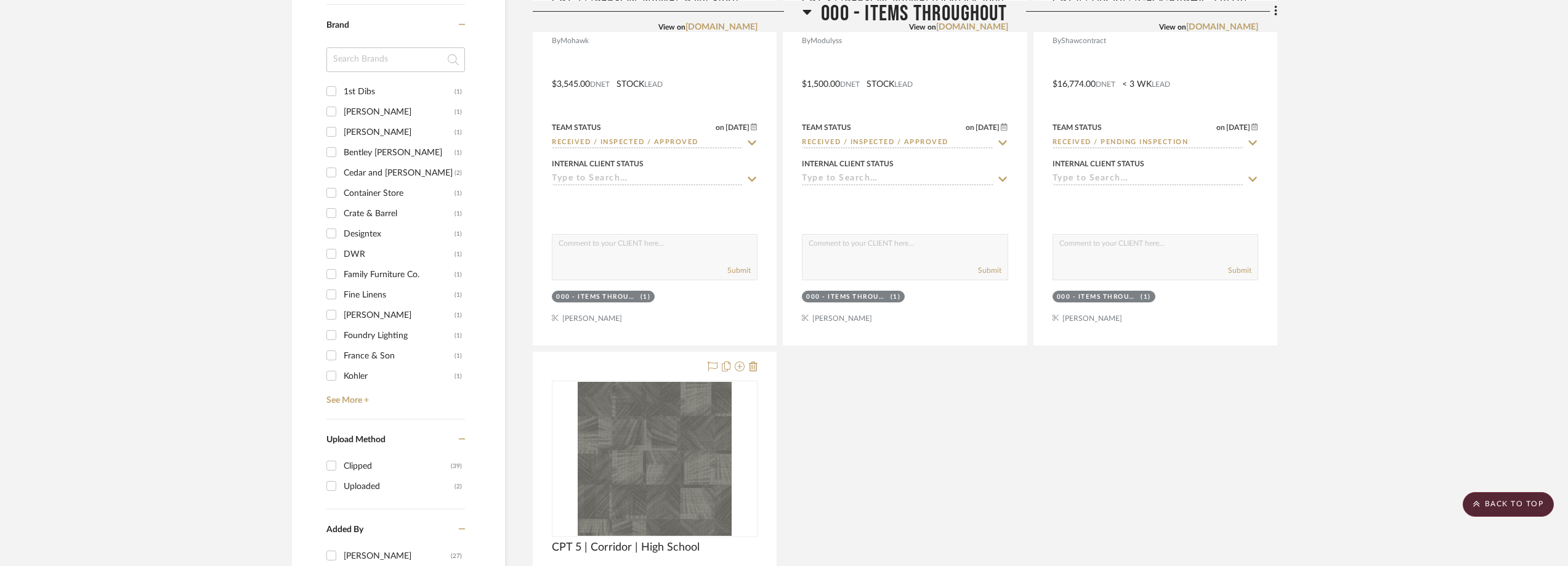
click at [387, 338] on div "Foundry Lighting" at bounding box center [399, 336] width 111 height 20
click at [341, 338] on input "Foundry Lighting (1)" at bounding box center [331, 335] width 20 height 20
checkbox input "true"
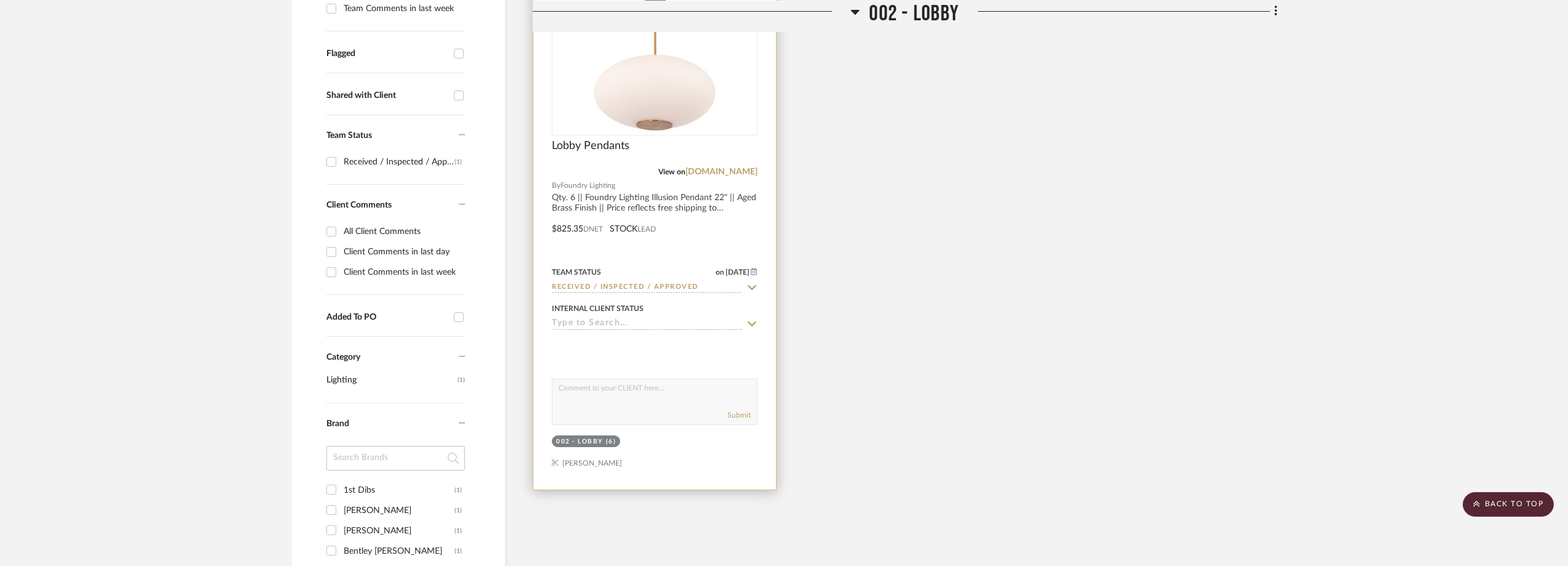
scroll to position [247, 0]
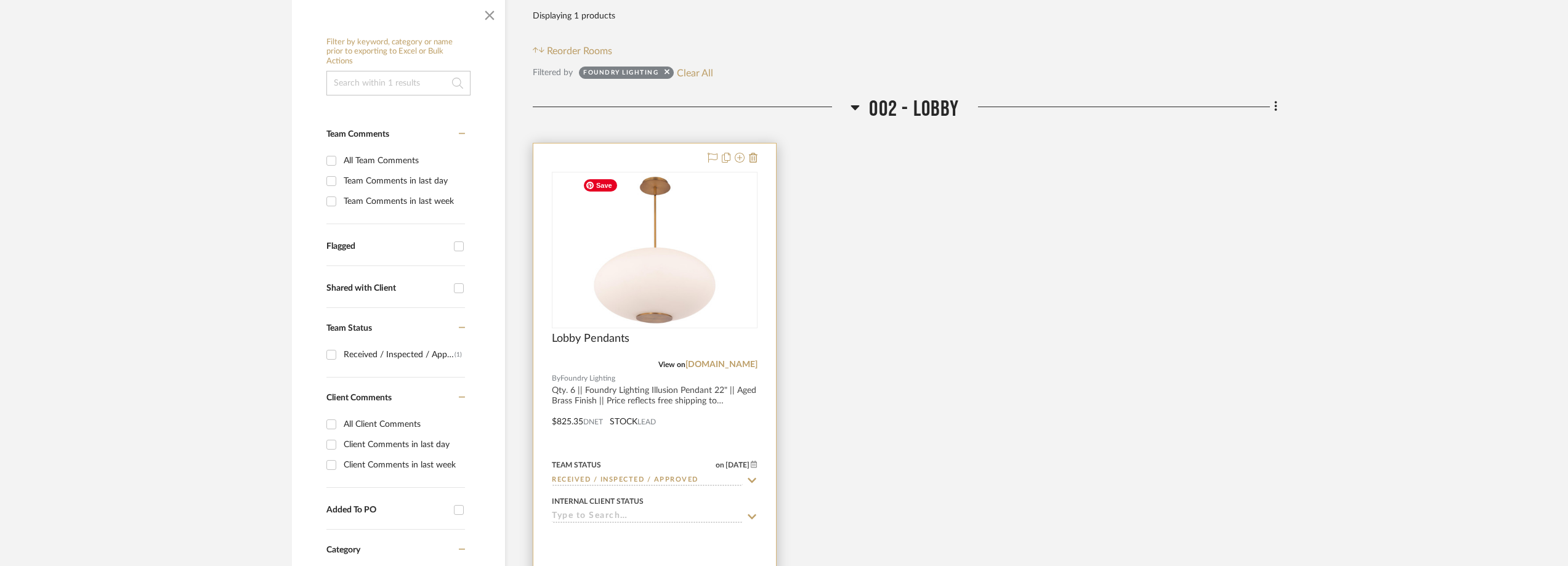
click at [670, 259] on div at bounding box center [654, 249] width 206 height 156
click at [686, 264] on img "0" at bounding box center [654, 249] width 154 height 154
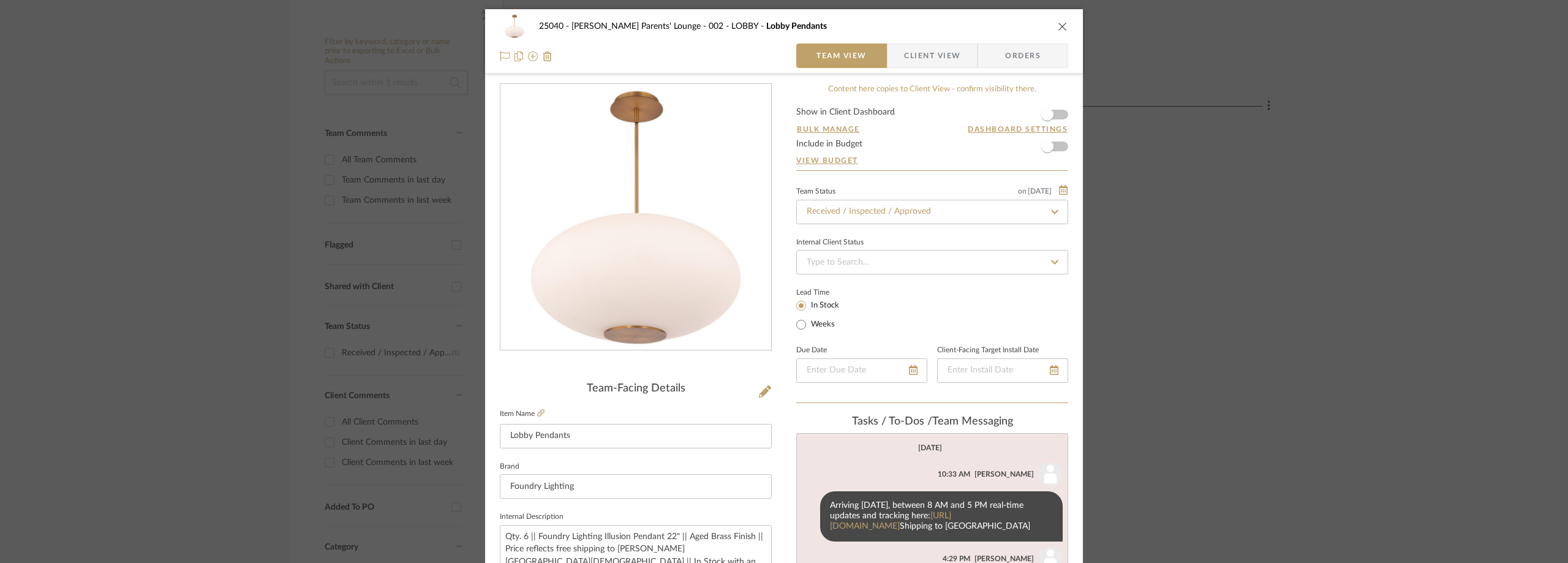
scroll to position [245, 0]
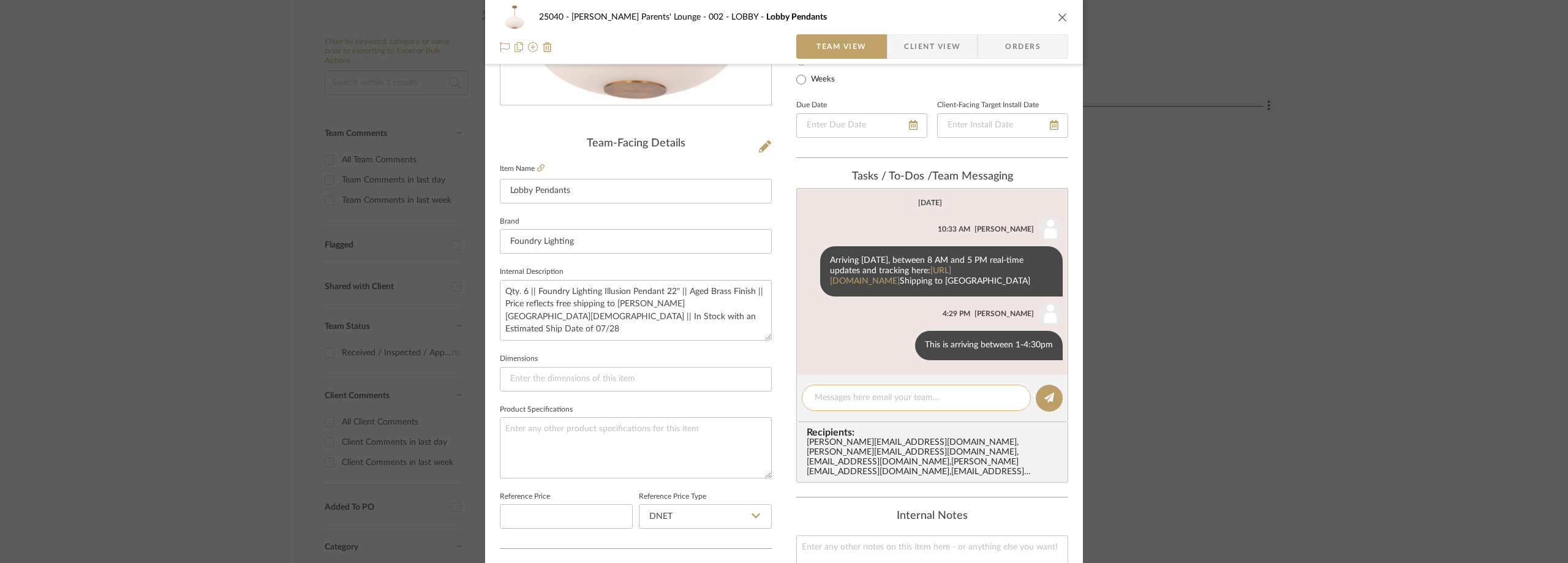
click at [844, 404] on textarea at bounding box center [917, 398] width 203 height 13
paste textarea "The replacement driver shipped via Fedex 884928658221."
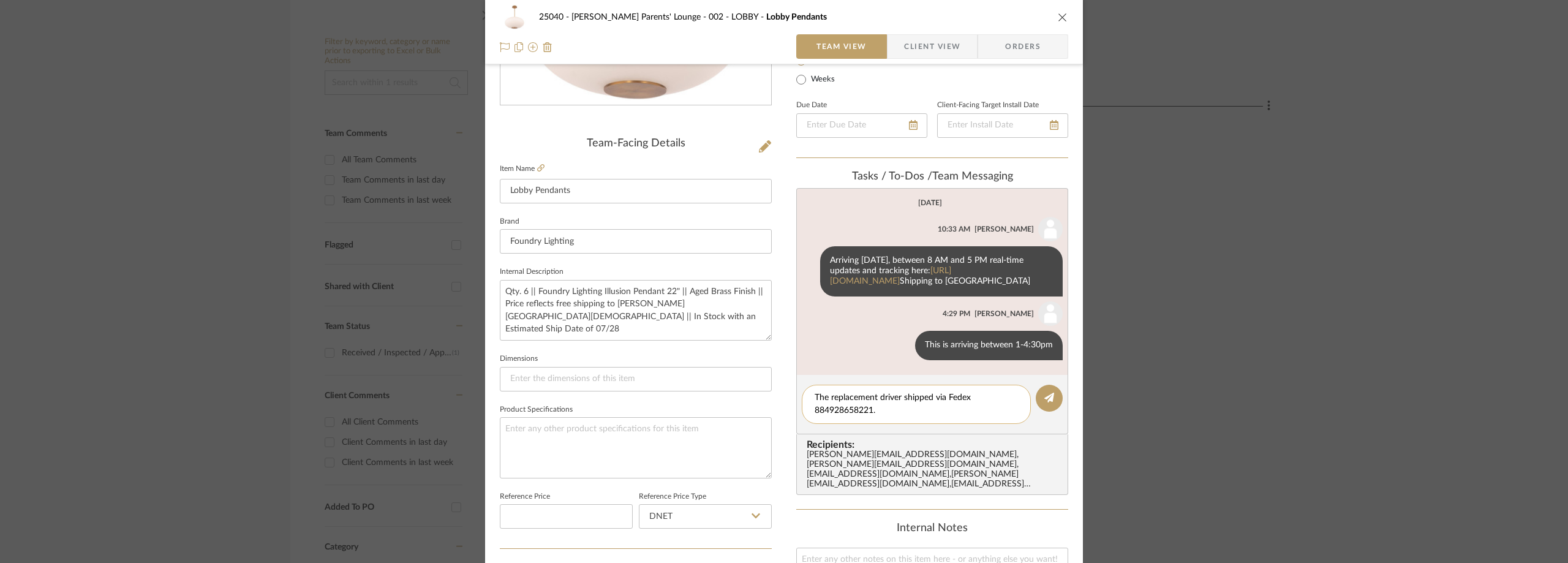
scroll to position [0, 0]
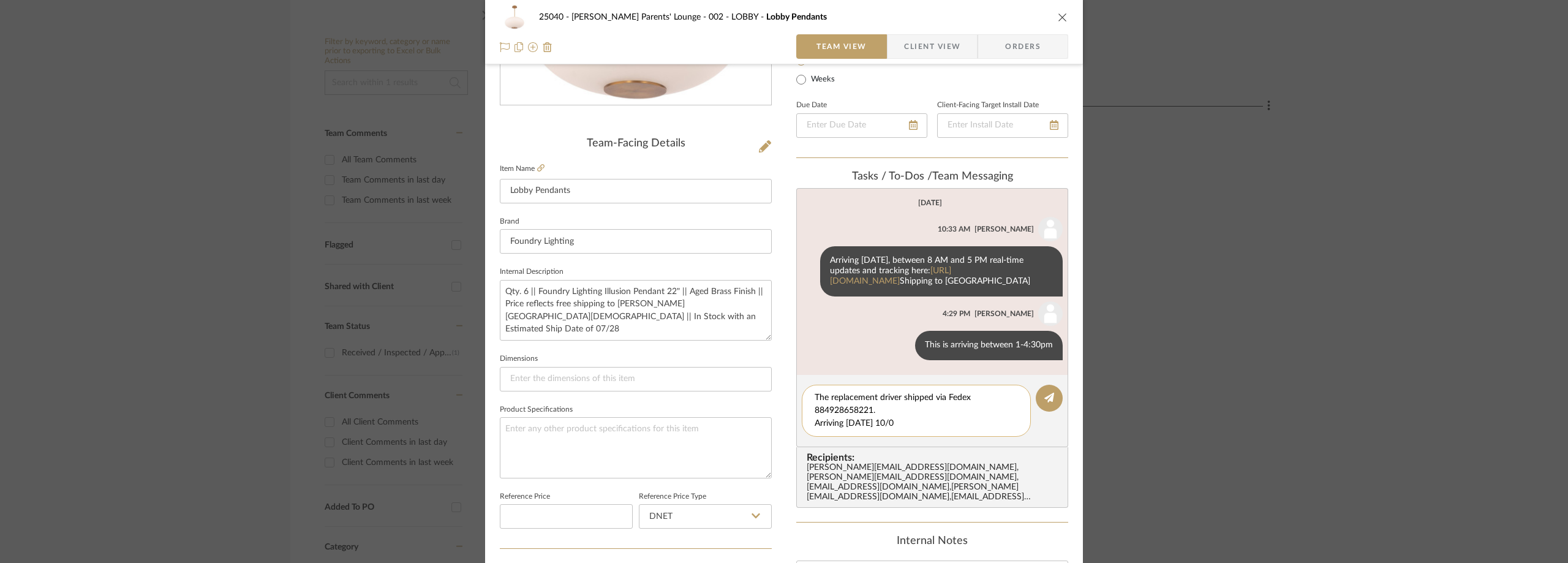
type textarea "The replacement driver shipped via Fedex 884928658221. Arriving Wednesday 10/08"
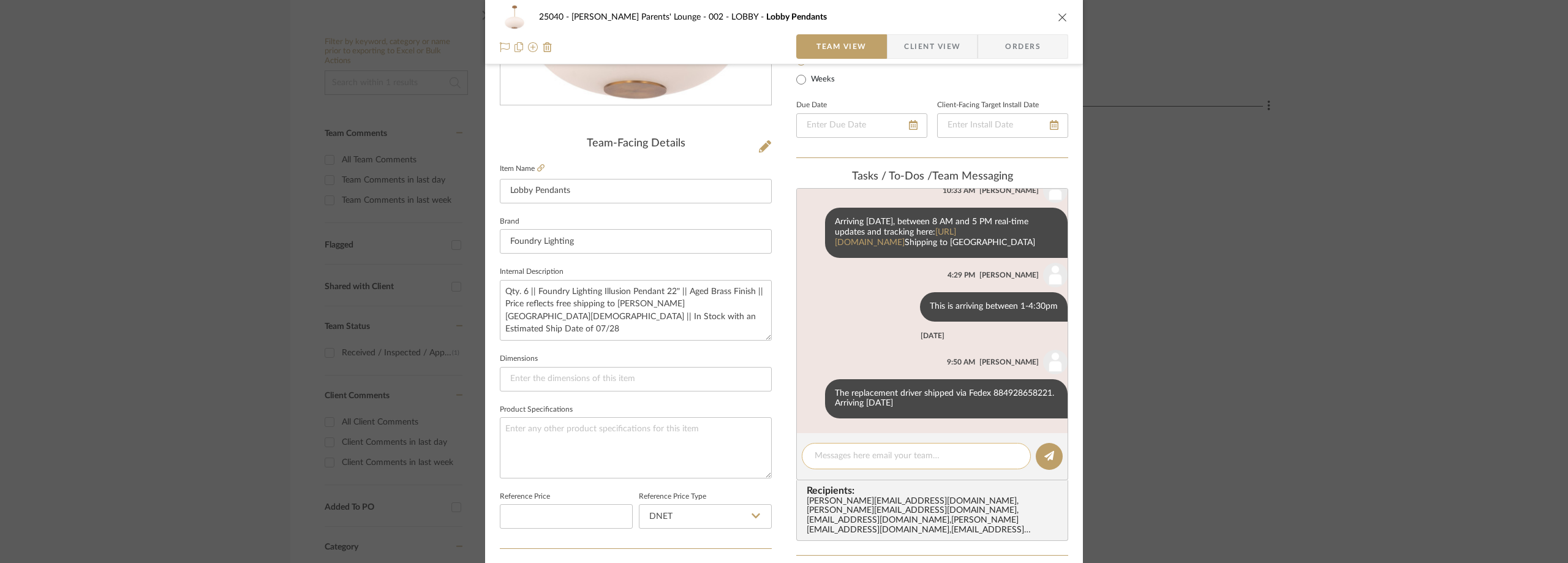
scroll to position [48, 0]
click at [255, 66] on div "25040 - Grace Church Parents' Lounge 002 - LOBBY Lobby Pendants Team View Clien…" at bounding box center [784, 282] width 1568 height 563
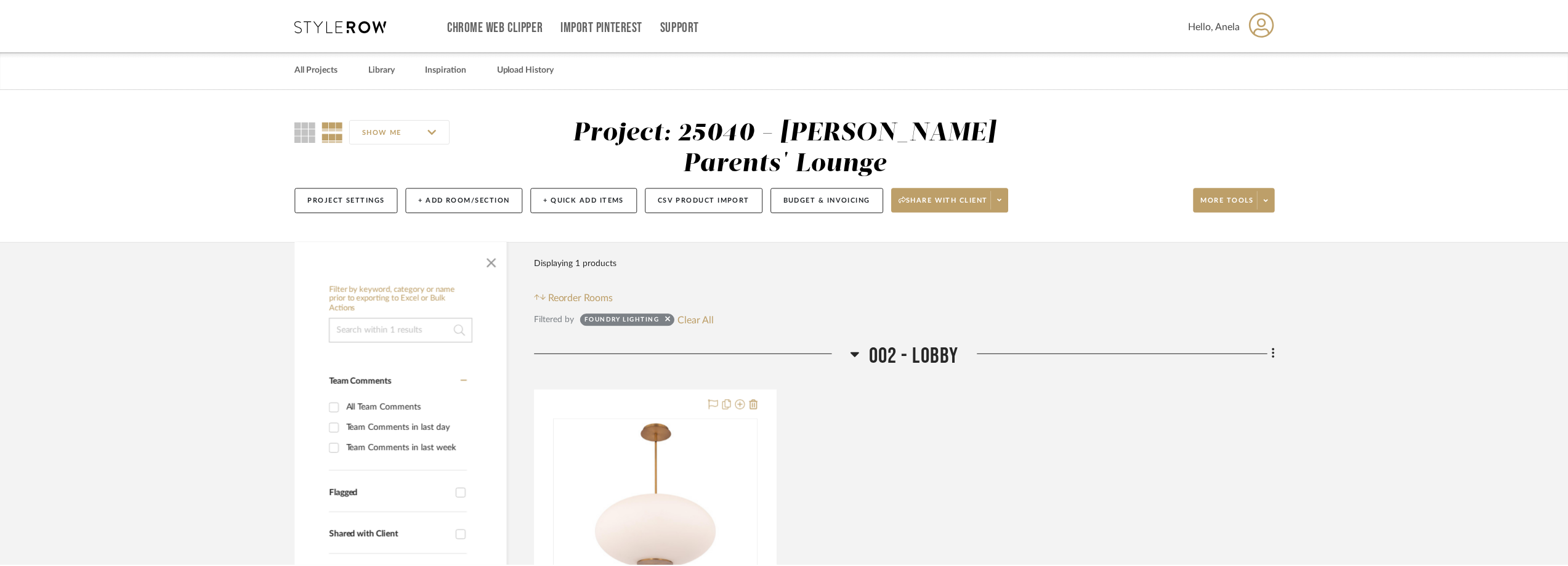
scroll to position [247, 0]
